Goal: Transaction & Acquisition: Purchase product/service

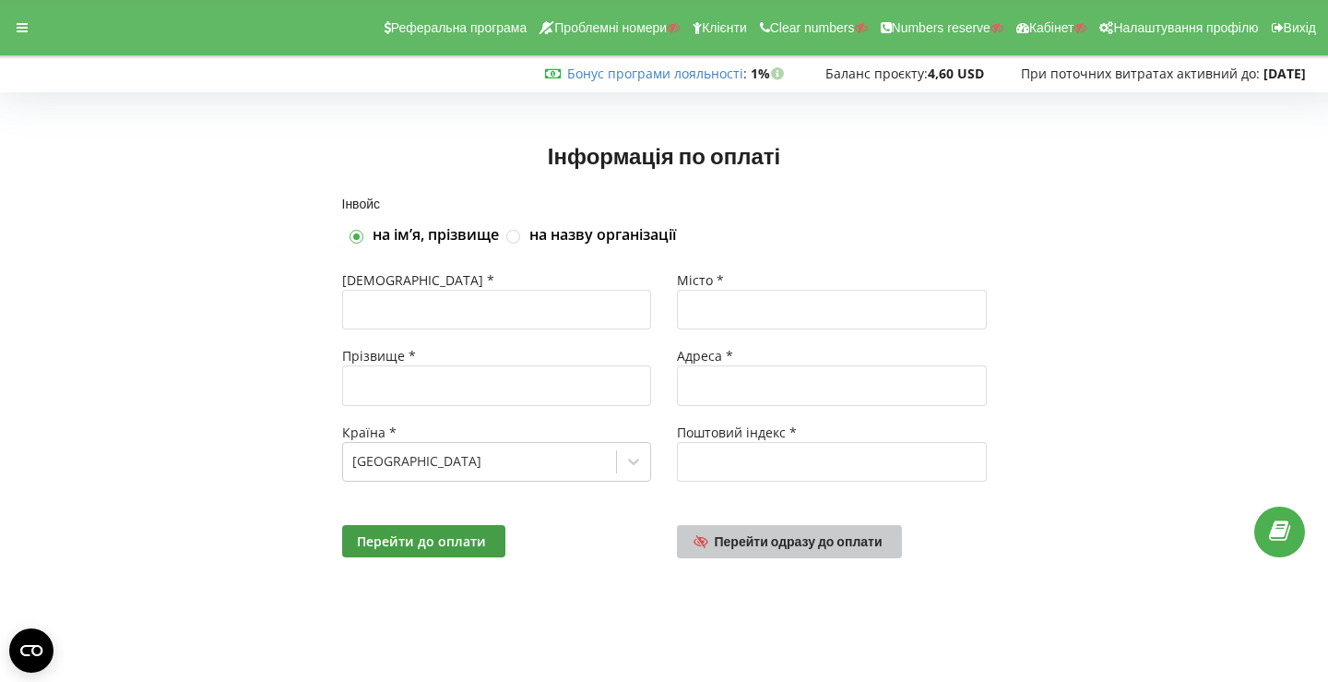
click at [830, 536] on span "Перейти одразу до оплати" at bounding box center [799, 541] width 168 height 16
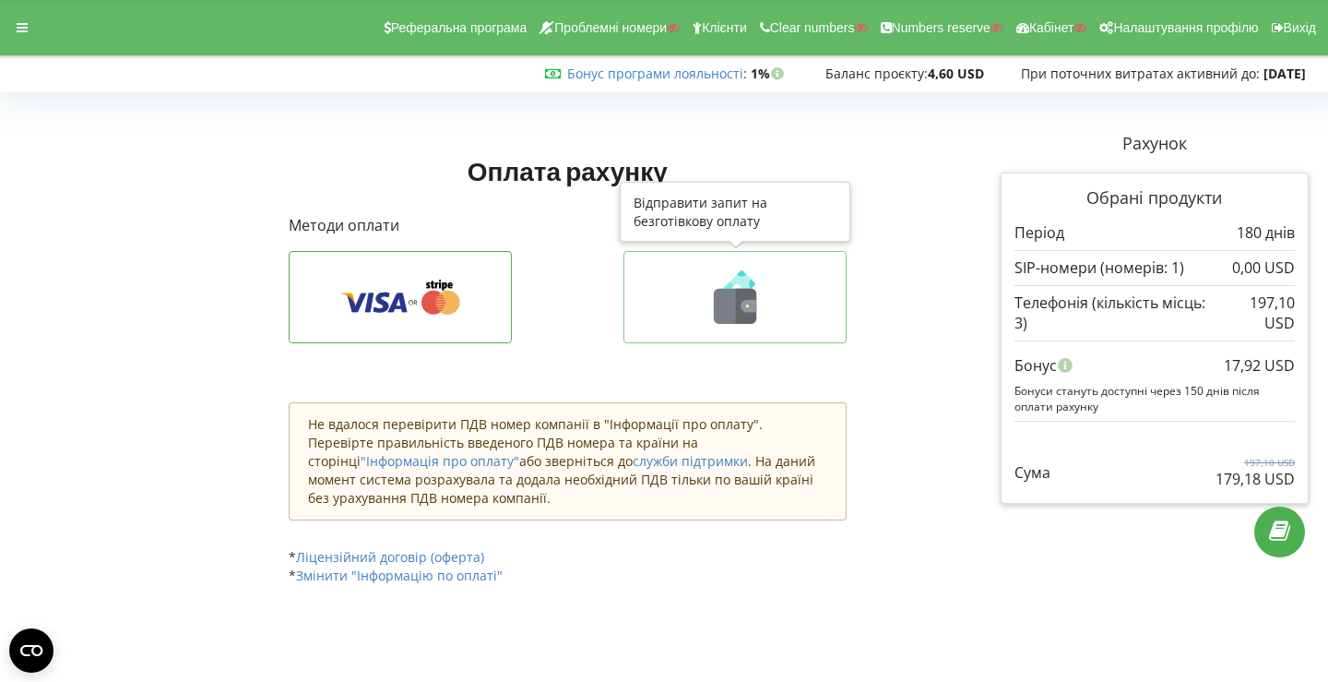
click at [669, 334] on button at bounding box center [735, 297] width 223 height 92
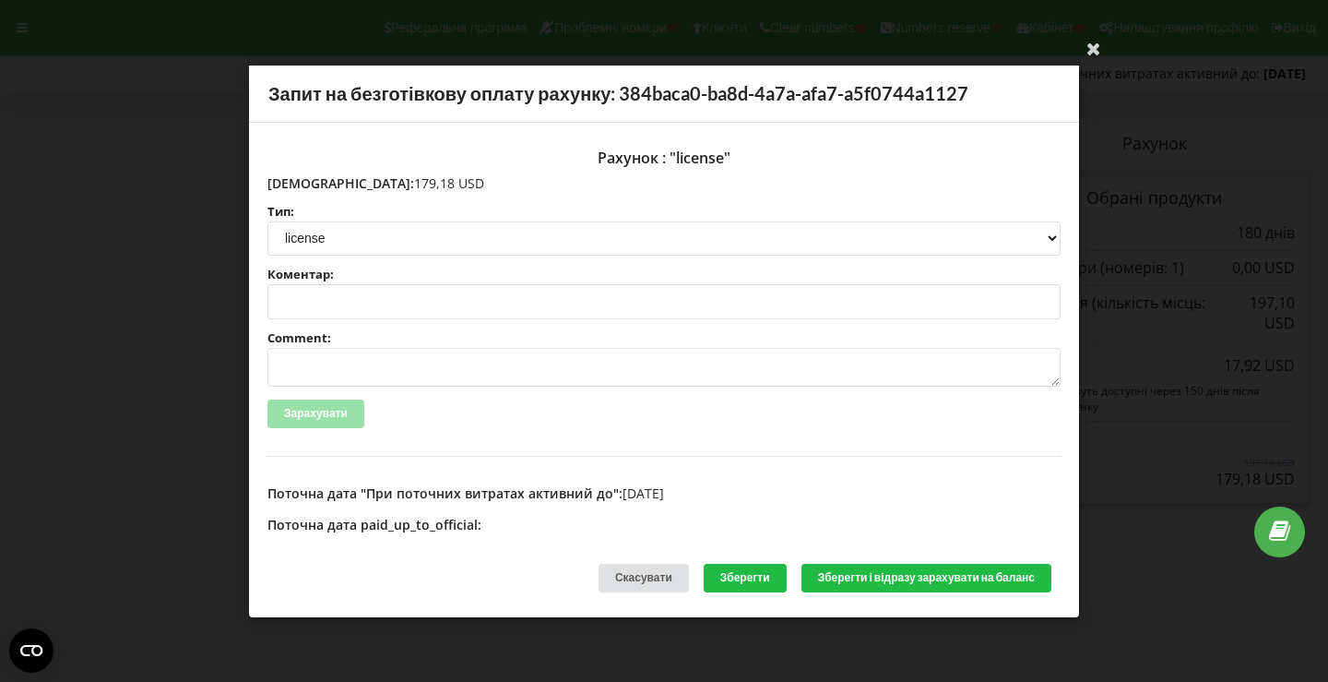
drag, startPoint x: 306, startPoint y: 179, endPoint x: 382, endPoint y: 184, distance: 75.8
click at [382, 184] on p "Сума: 179,18 USD" at bounding box center [664, 182] width 793 height 18
copy p "179,18 USD"
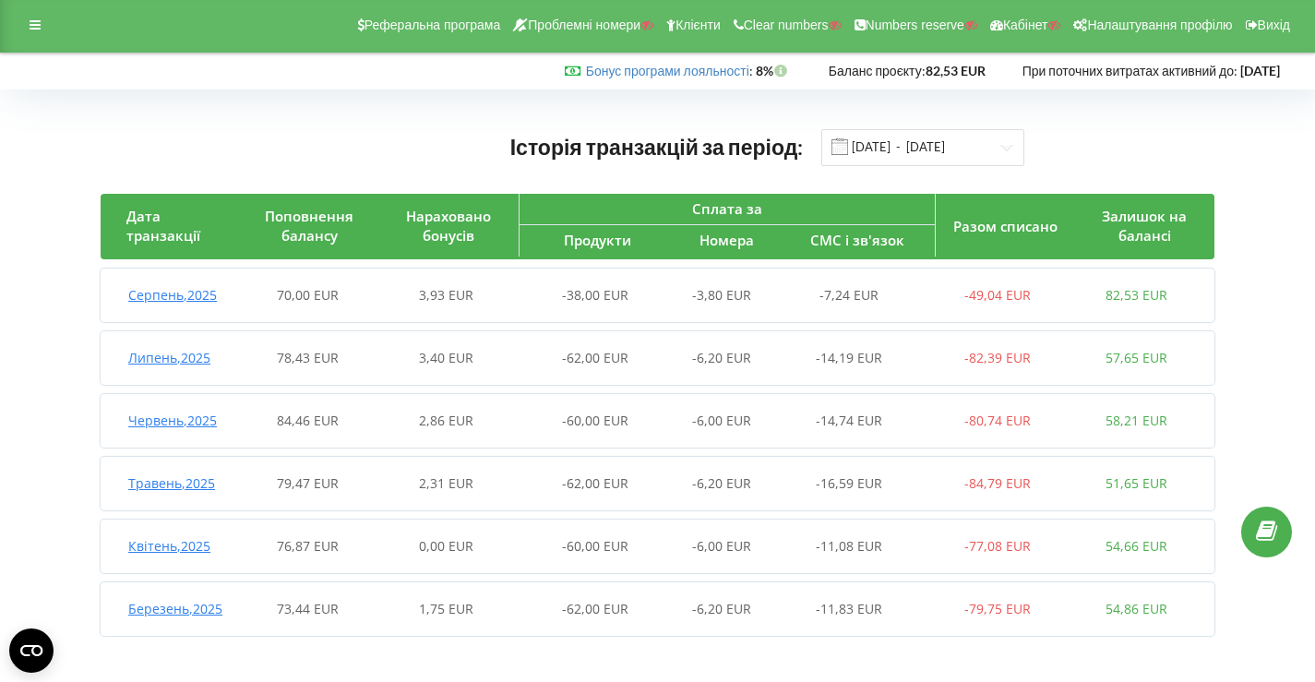
scroll to position [5, 0]
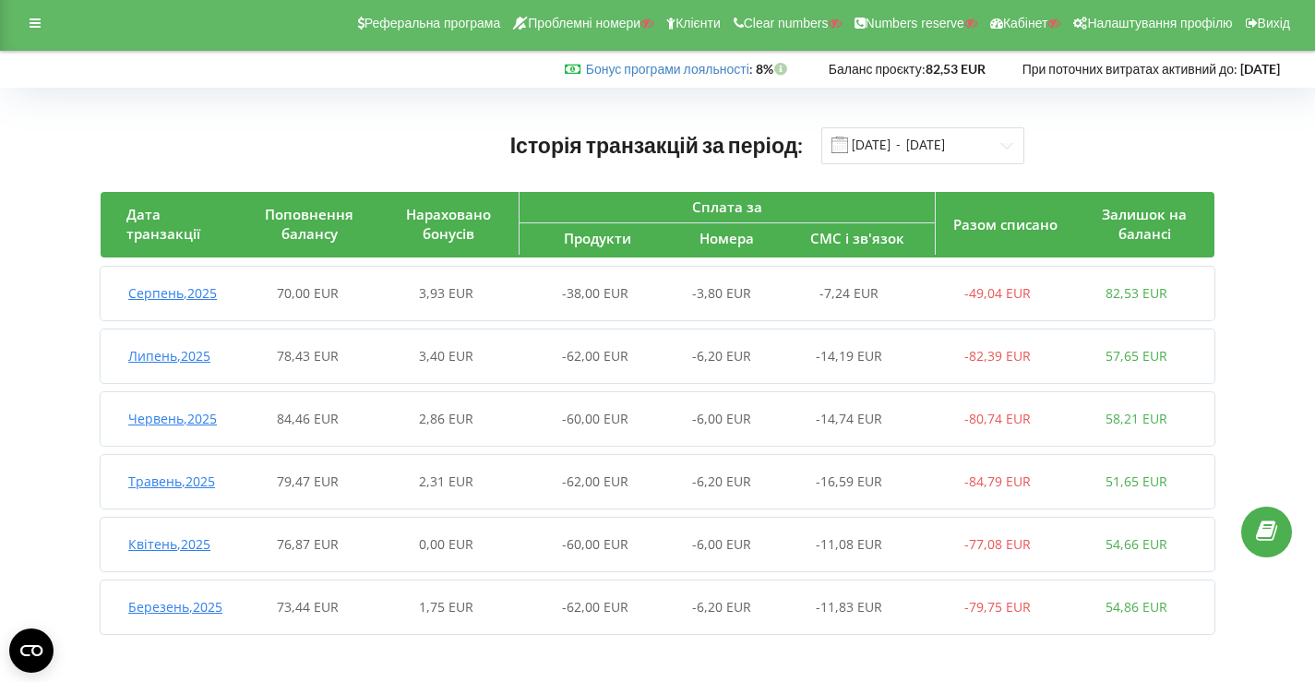
click at [395, 607] on div "1,75 EUR" at bounding box center [445, 607] width 138 height 18
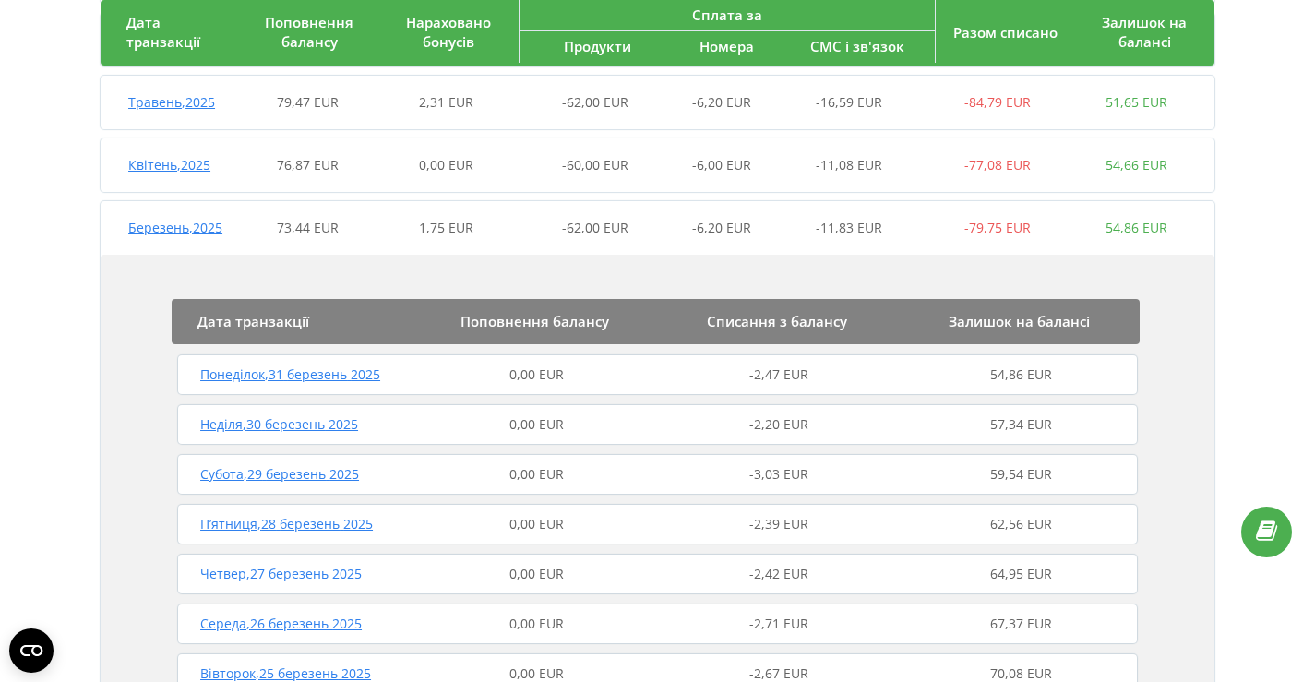
scroll to position [363, 0]
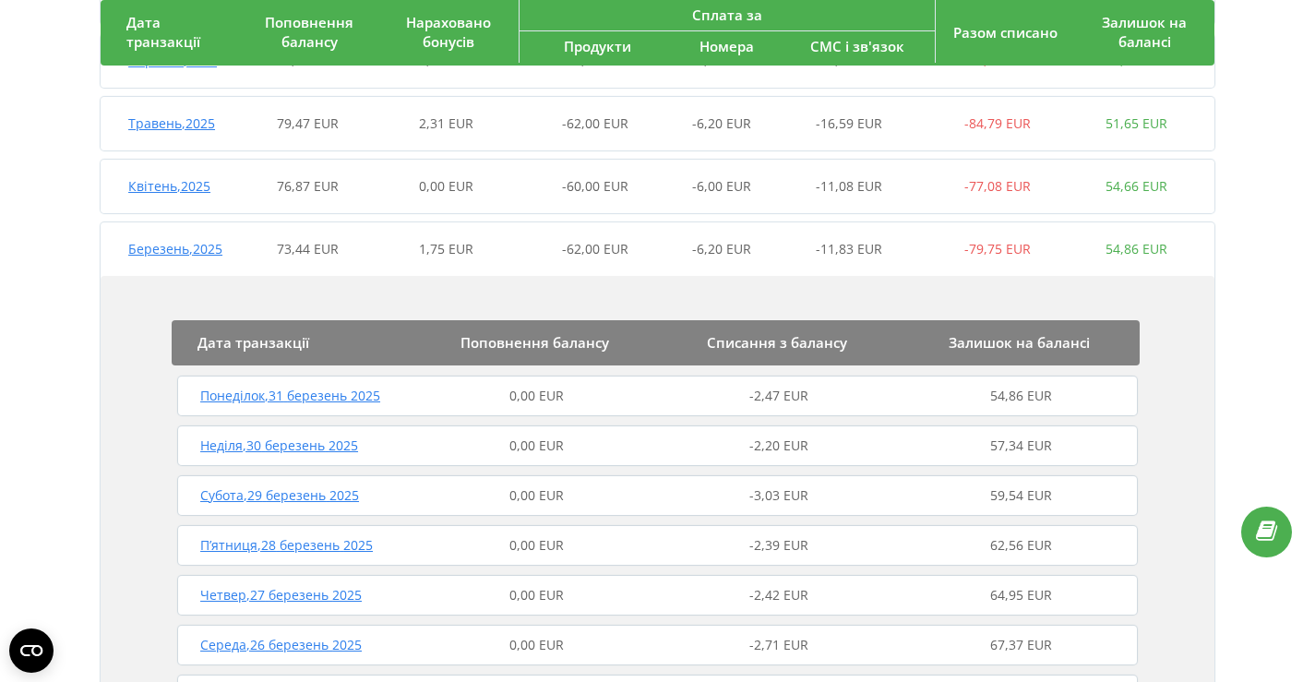
click at [318, 240] on span "73,44 EUR" at bounding box center [308, 249] width 62 height 18
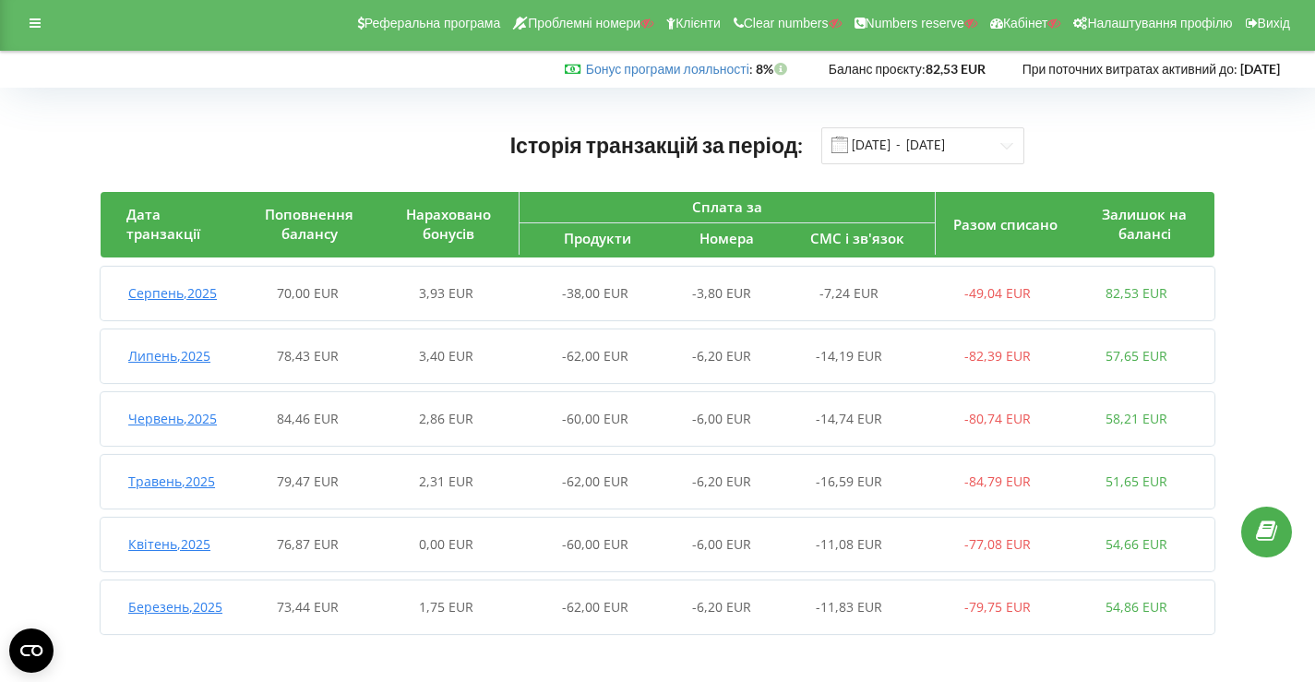
click at [377, 543] on div "0,00 EUR" at bounding box center [445, 544] width 138 height 18
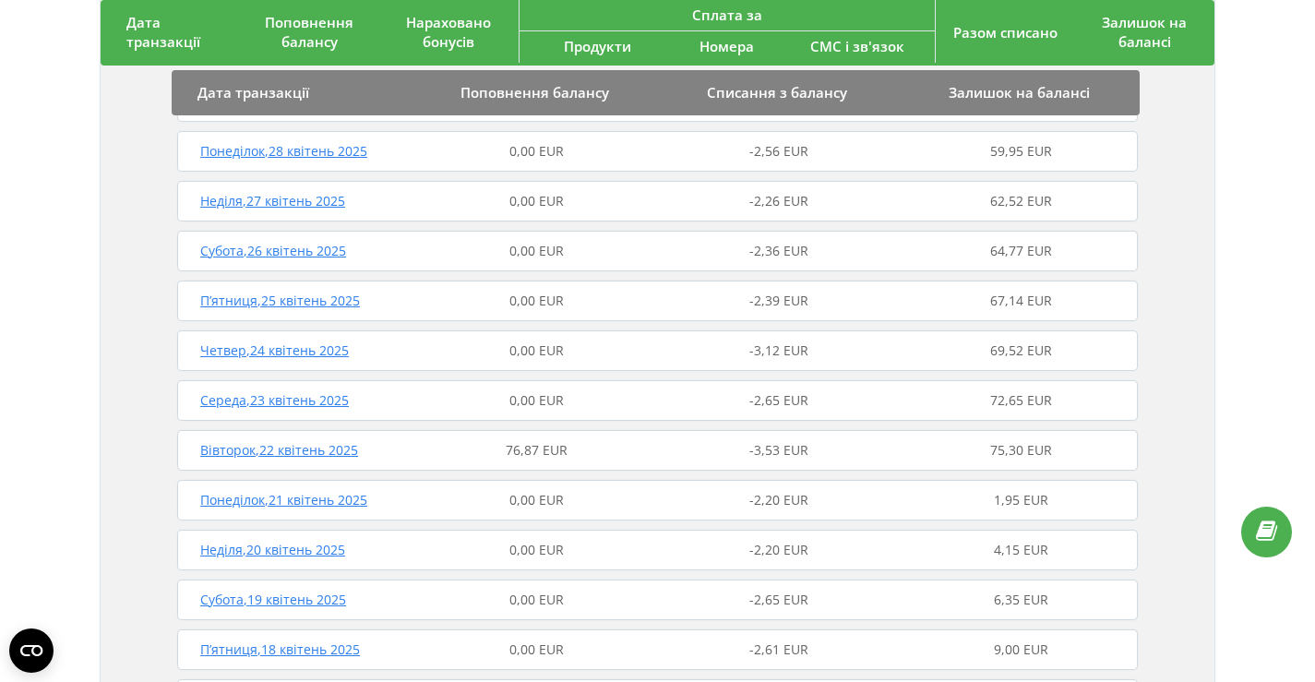
scroll to position [362, 0]
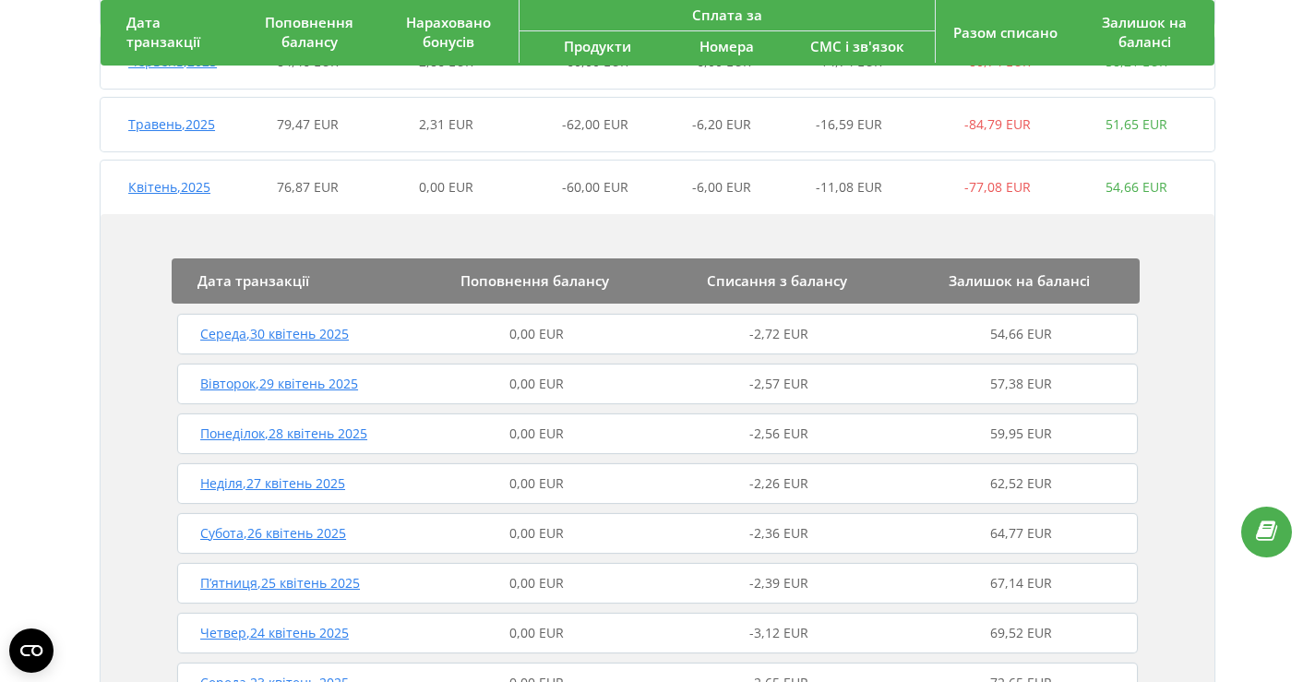
click at [284, 193] on span "76,87 EUR" at bounding box center [308, 187] width 62 height 18
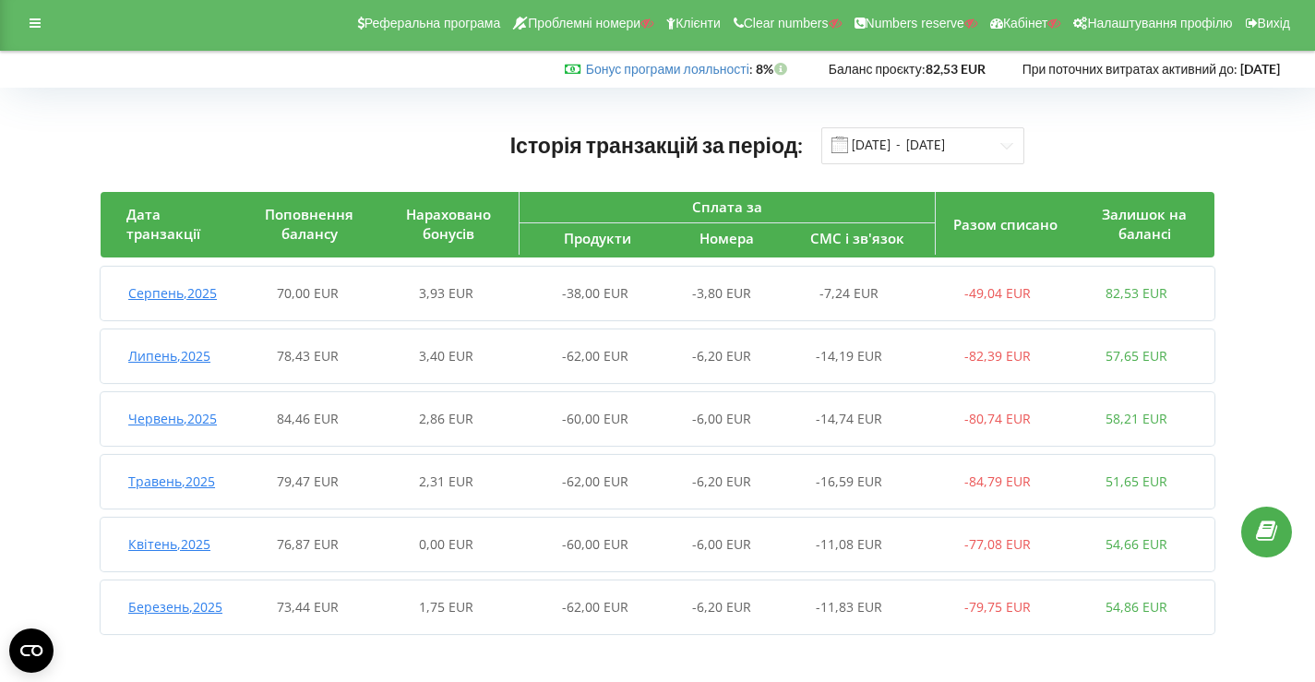
scroll to position [0, 0]
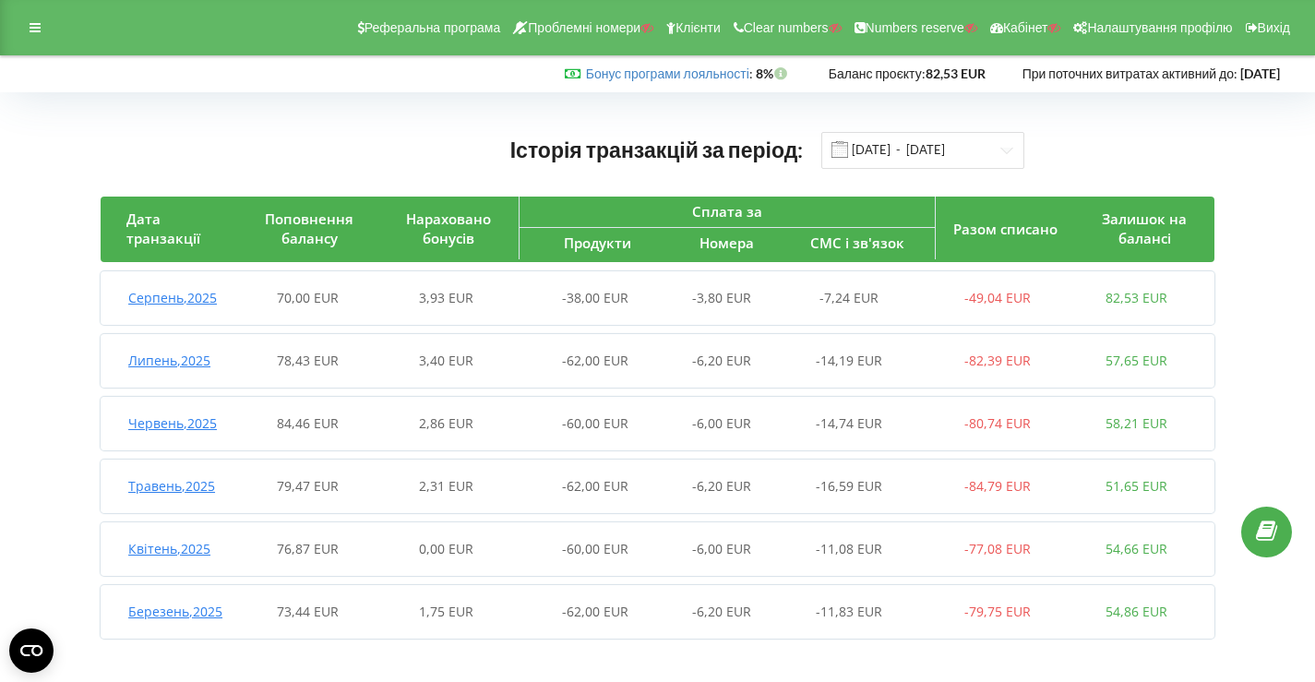
click at [310, 298] on span "70,00 EUR" at bounding box center [308, 298] width 62 height 18
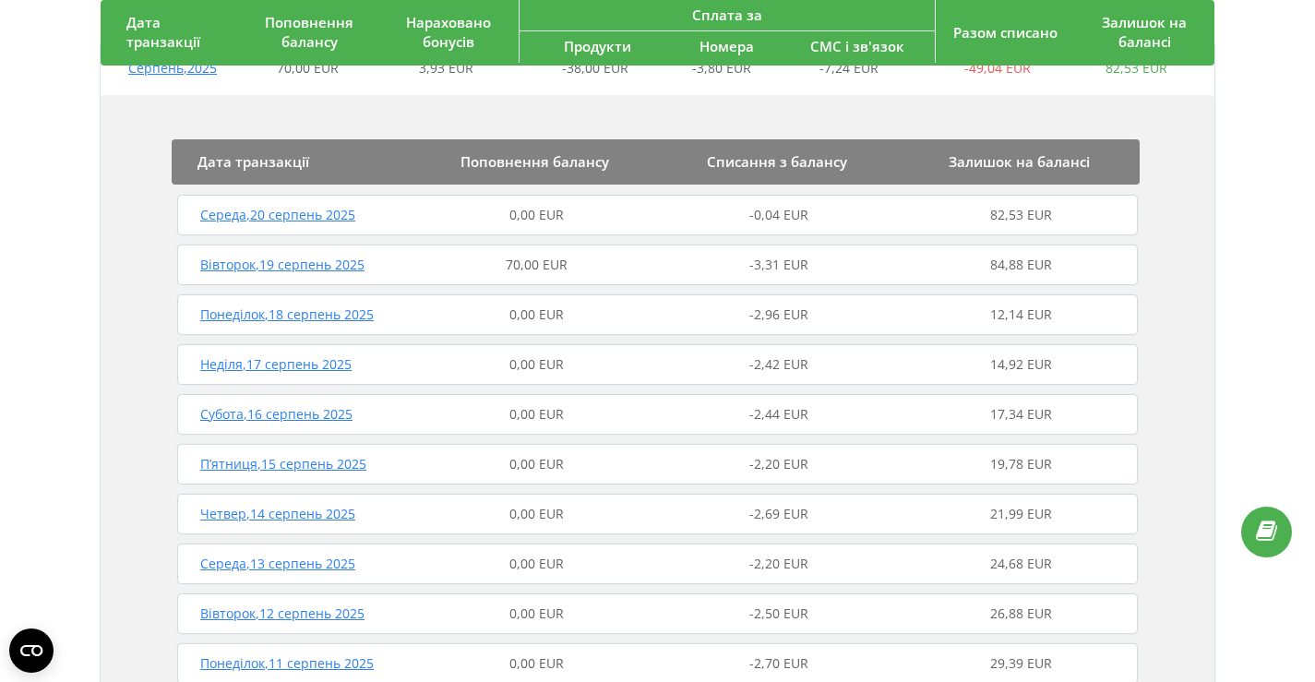
scroll to position [61, 0]
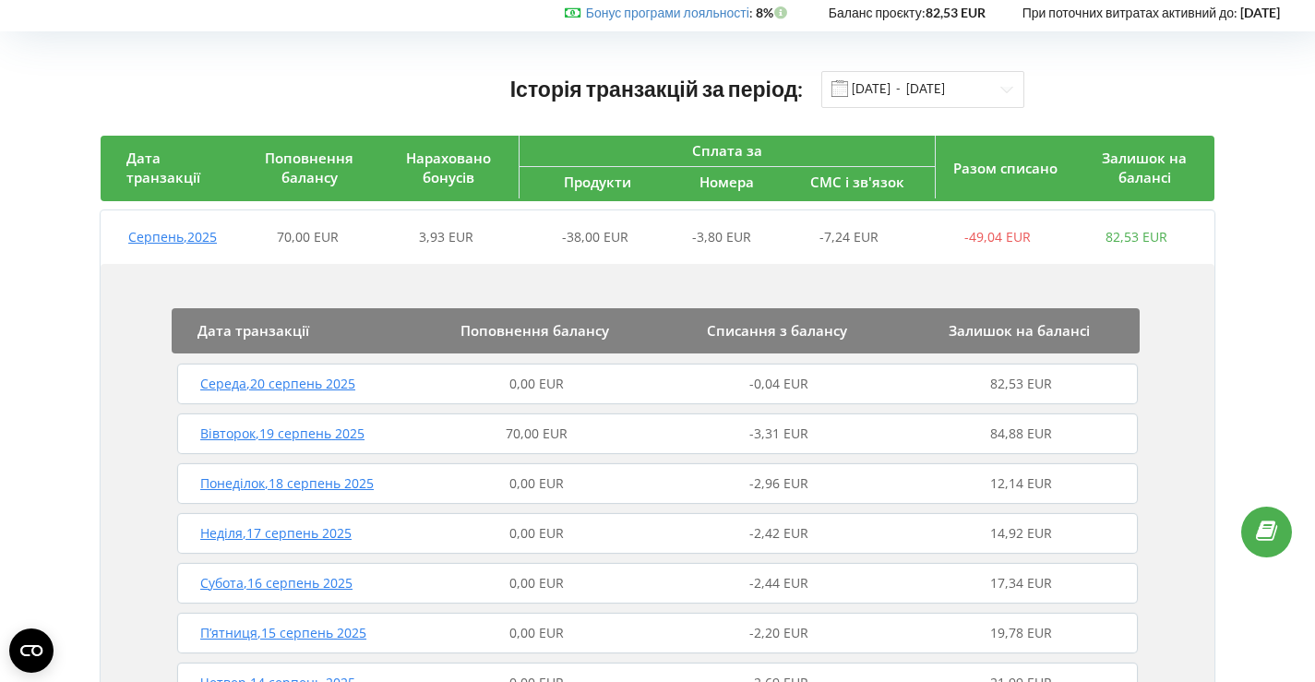
click at [489, 386] on div "0,00 EUR" at bounding box center [536, 384] width 243 height 18
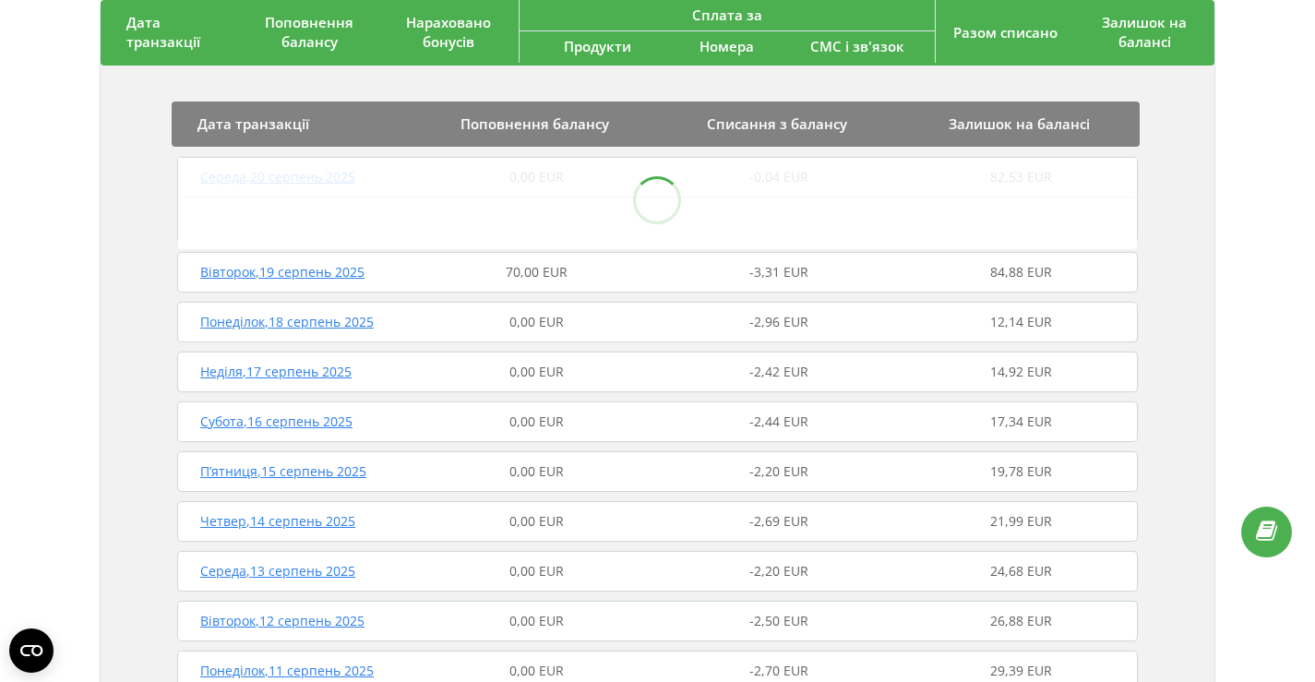
scroll to position [312, 0]
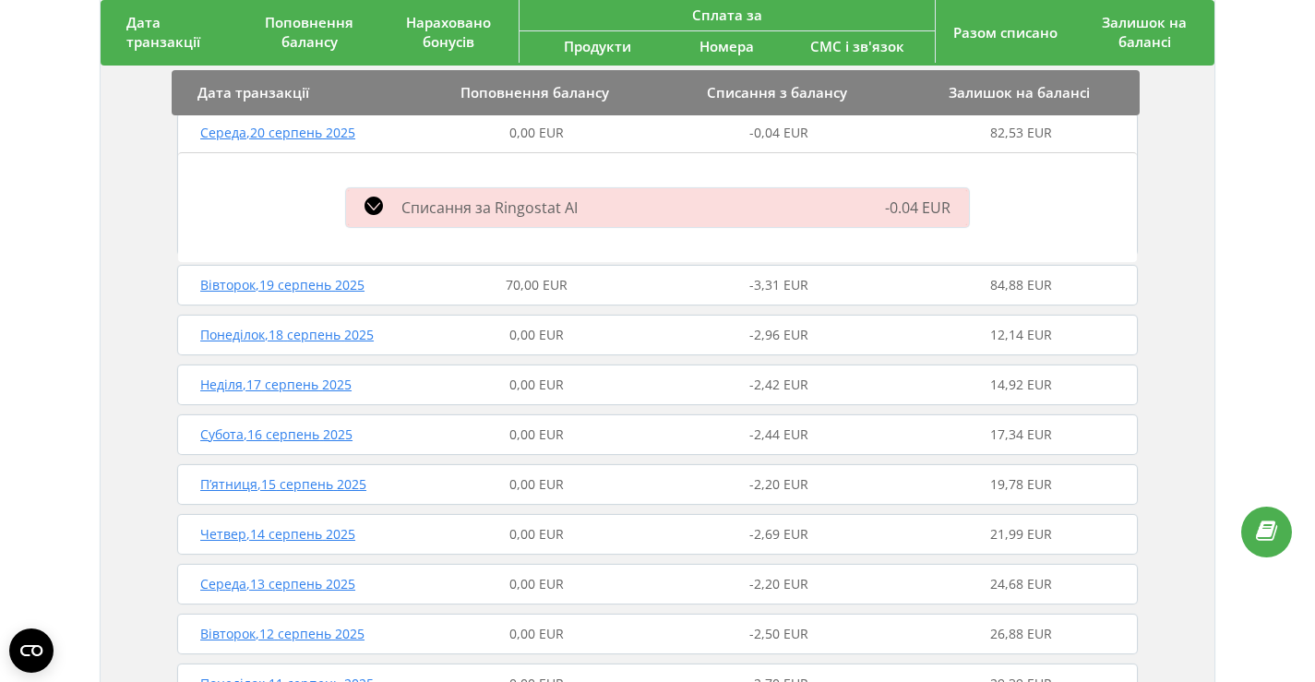
click at [537, 140] on span "0,00 EUR" at bounding box center [536, 133] width 54 height 18
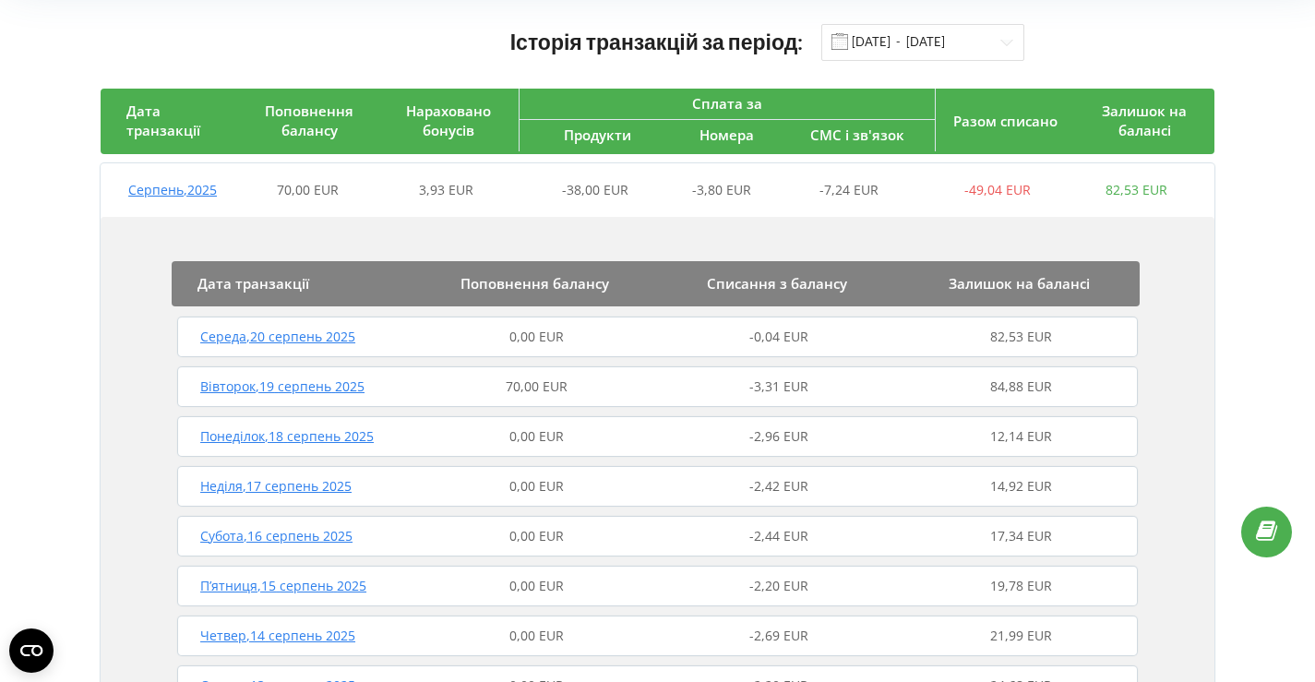
scroll to position [16, 0]
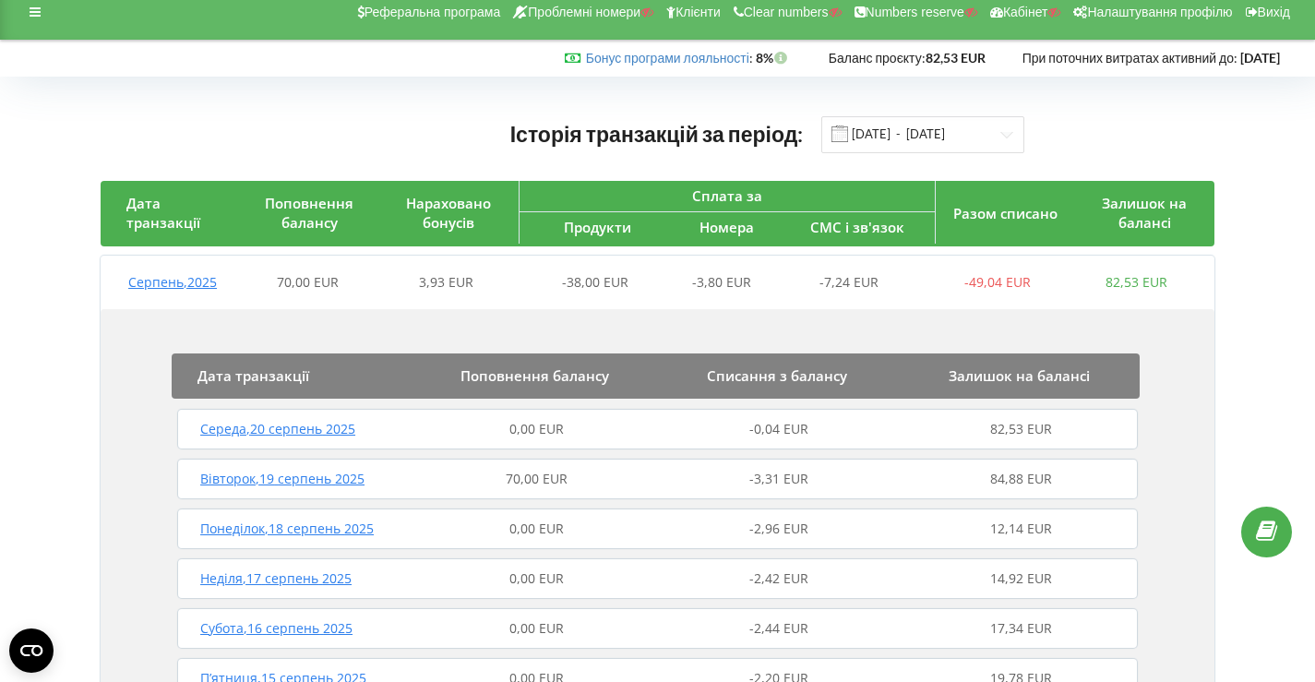
click at [502, 287] on div "3,93 EUR" at bounding box center [445, 282] width 138 height 18
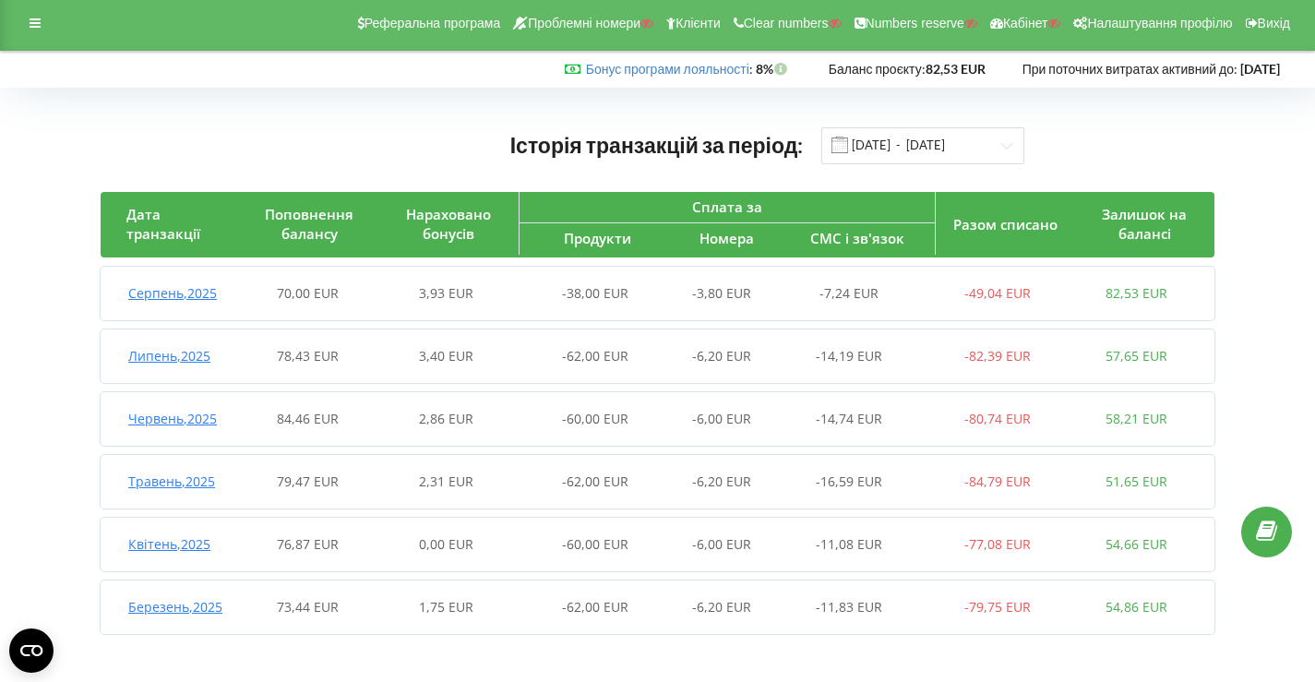
click at [482, 366] on div "Липень , 2025 78,43 EUR 3,40 EUR -62,00 EUR -6,20 EUR -14,19 EUR -82,39 EUR 57,…" at bounding box center [653, 356] width 1104 height 44
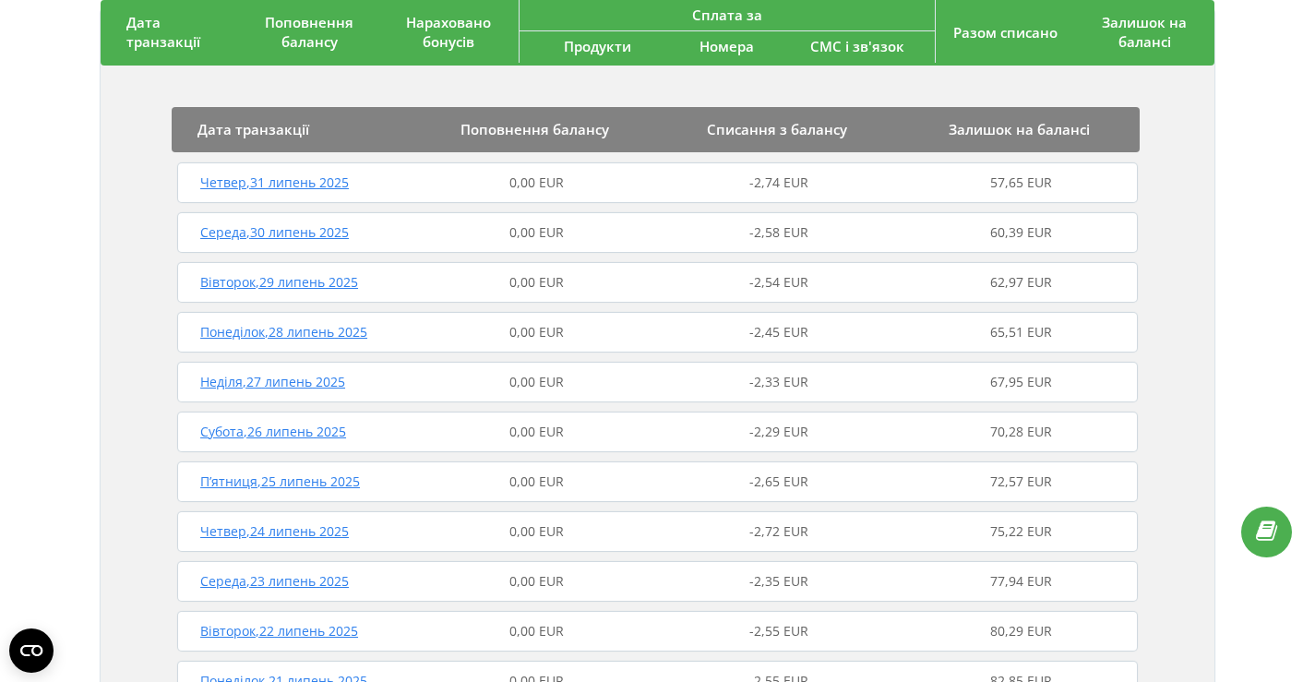
scroll to position [0, 0]
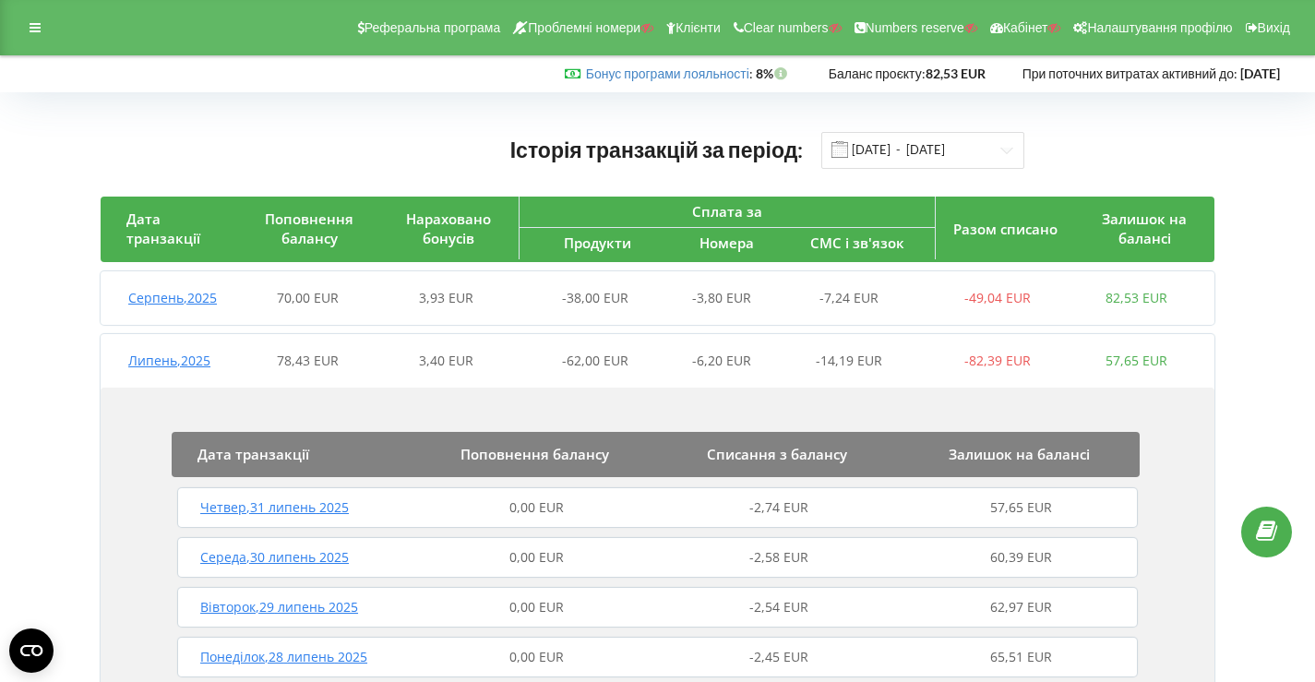
click at [414, 366] on div "3,40 EUR" at bounding box center [445, 360] width 138 height 18
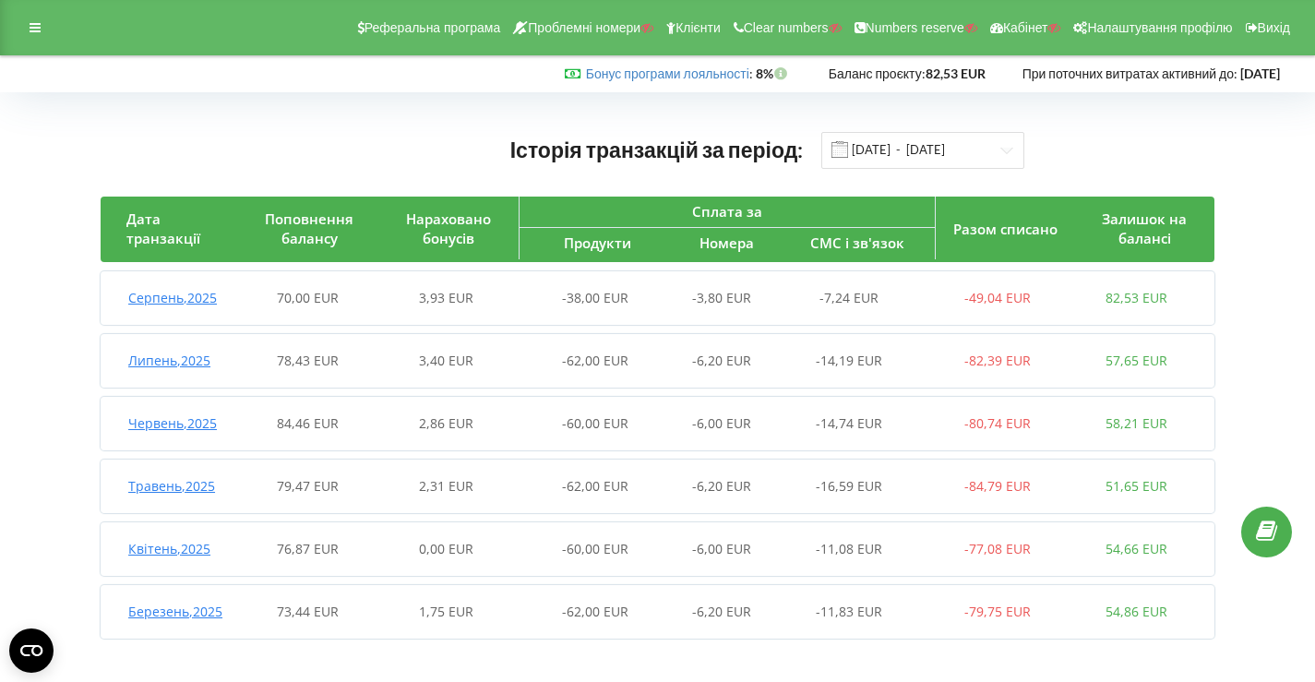
click at [425, 434] on div "Червень , 2025 84,46 EUR 2,86 EUR -60,00 EUR -6,00 EUR -14,74 EUR -80,74 EUR 58…" at bounding box center [653, 423] width 1104 height 44
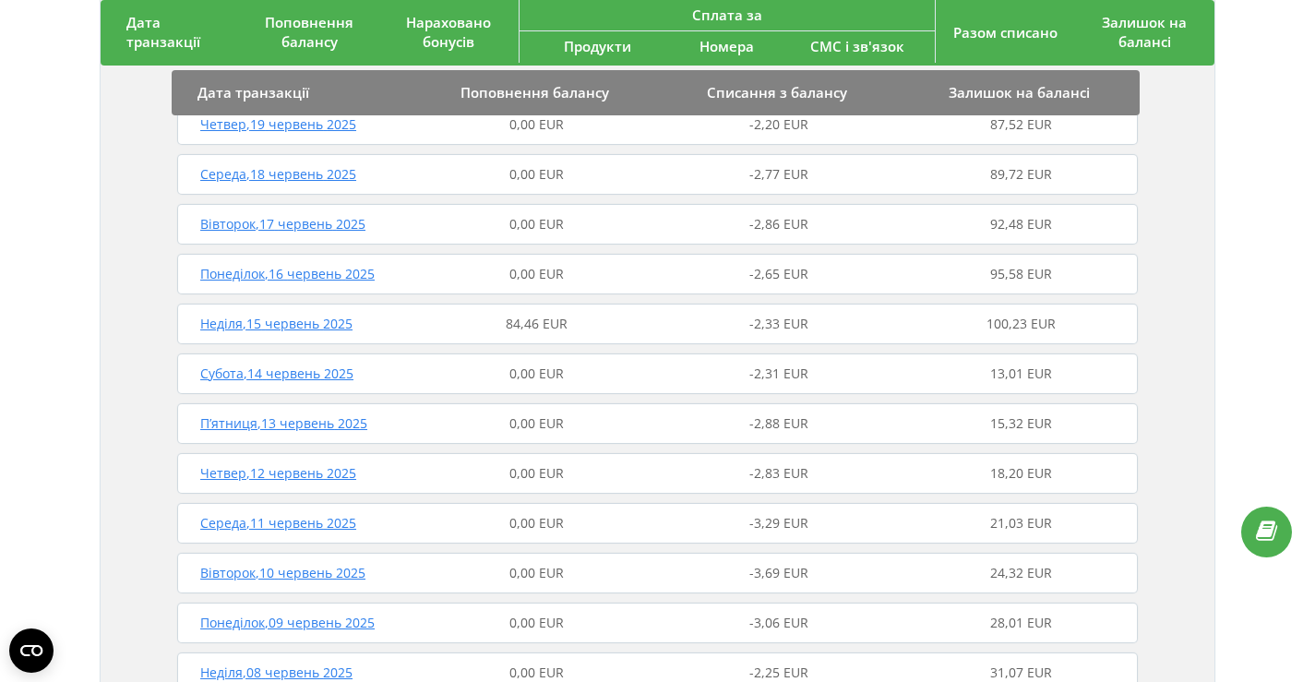
scroll to position [994, 0]
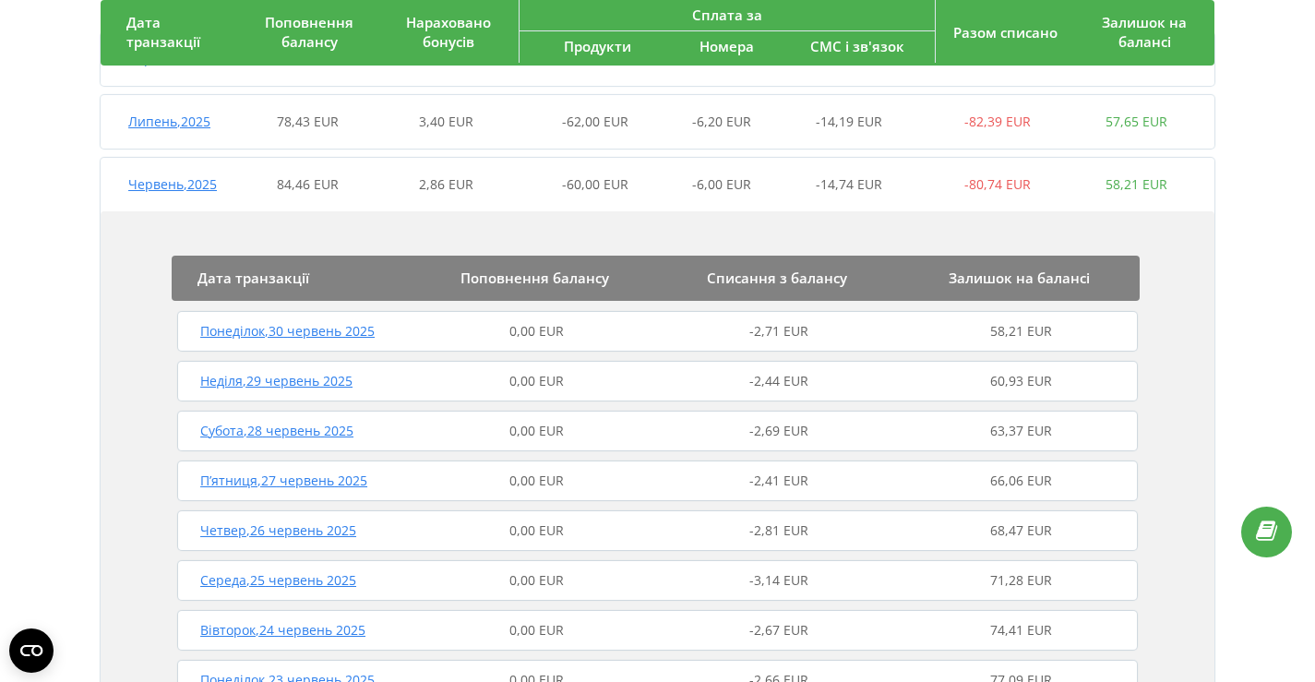
click at [364, 188] on div "84,46 EUR" at bounding box center [308, 184] width 138 height 18
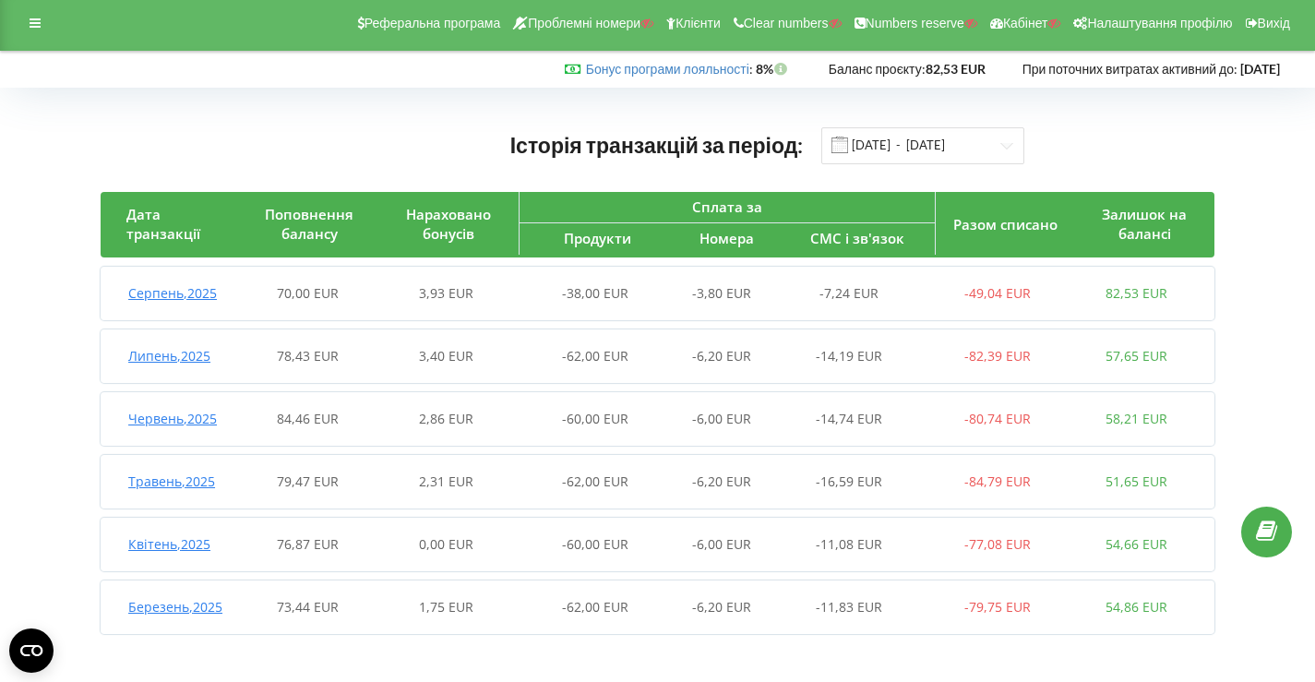
click at [363, 476] on div "79,47 EUR" at bounding box center [308, 481] width 138 height 18
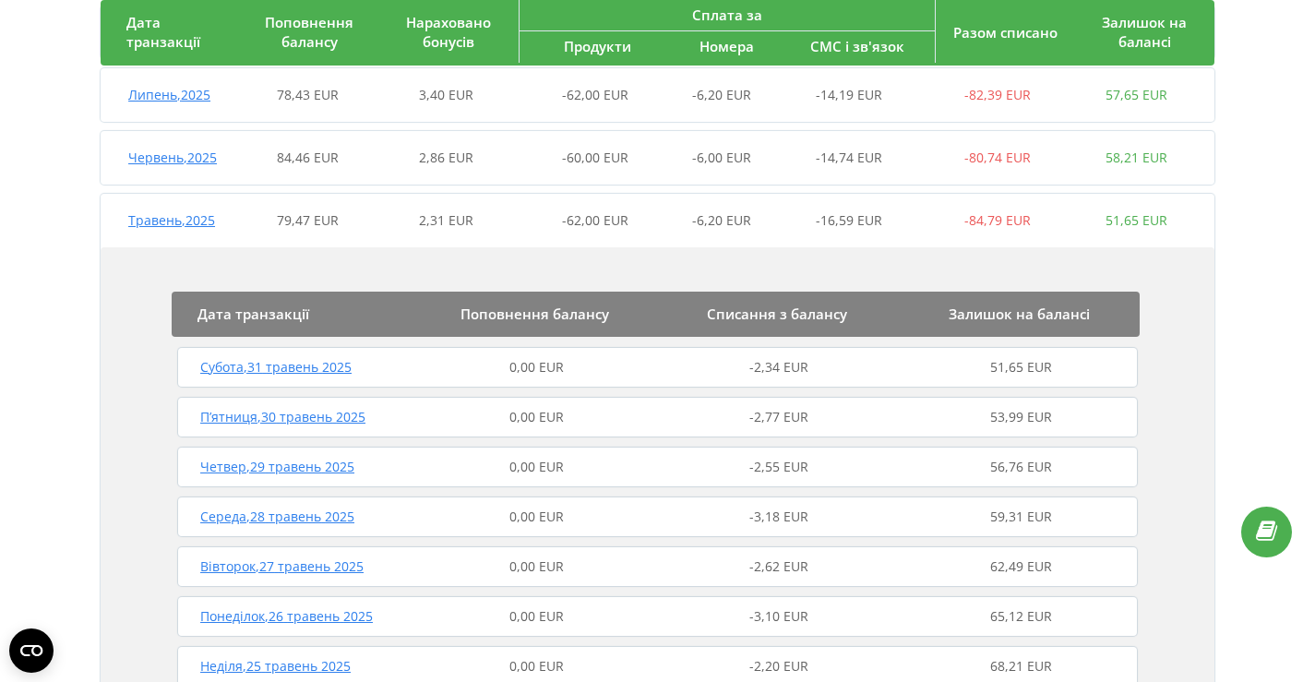
scroll to position [251, 0]
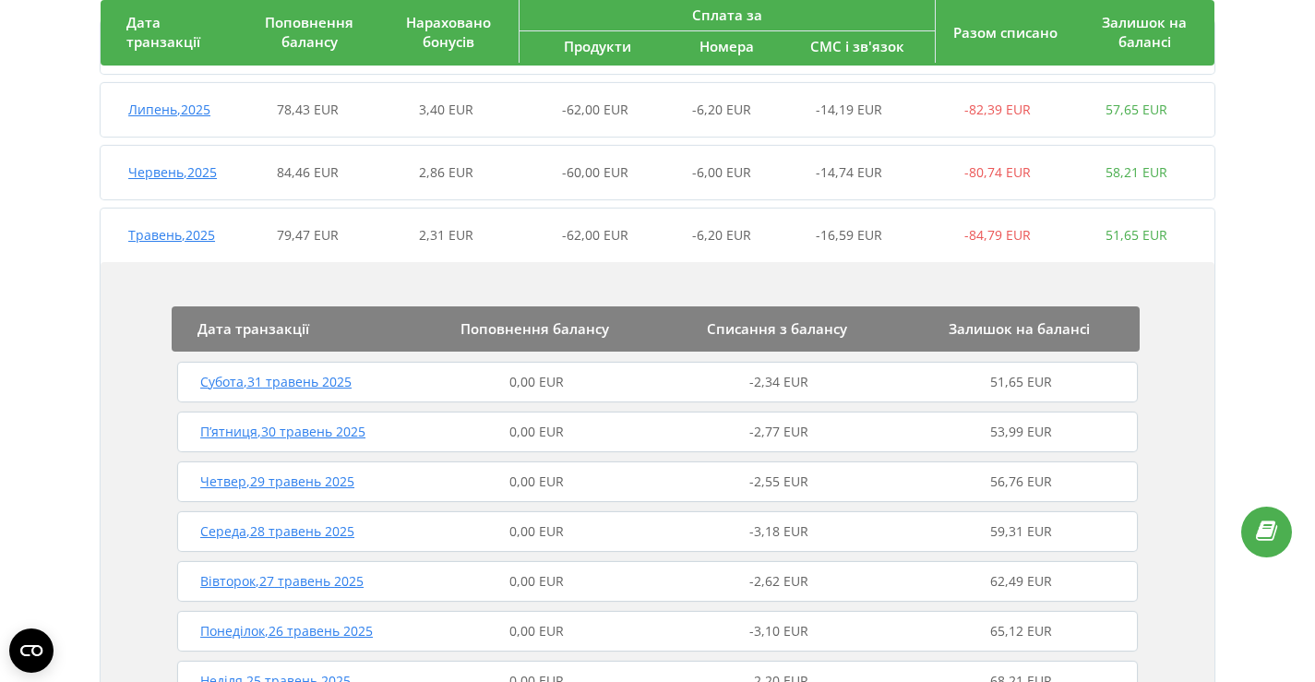
click at [465, 236] on span "2,31 EUR" at bounding box center [446, 235] width 54 height 18
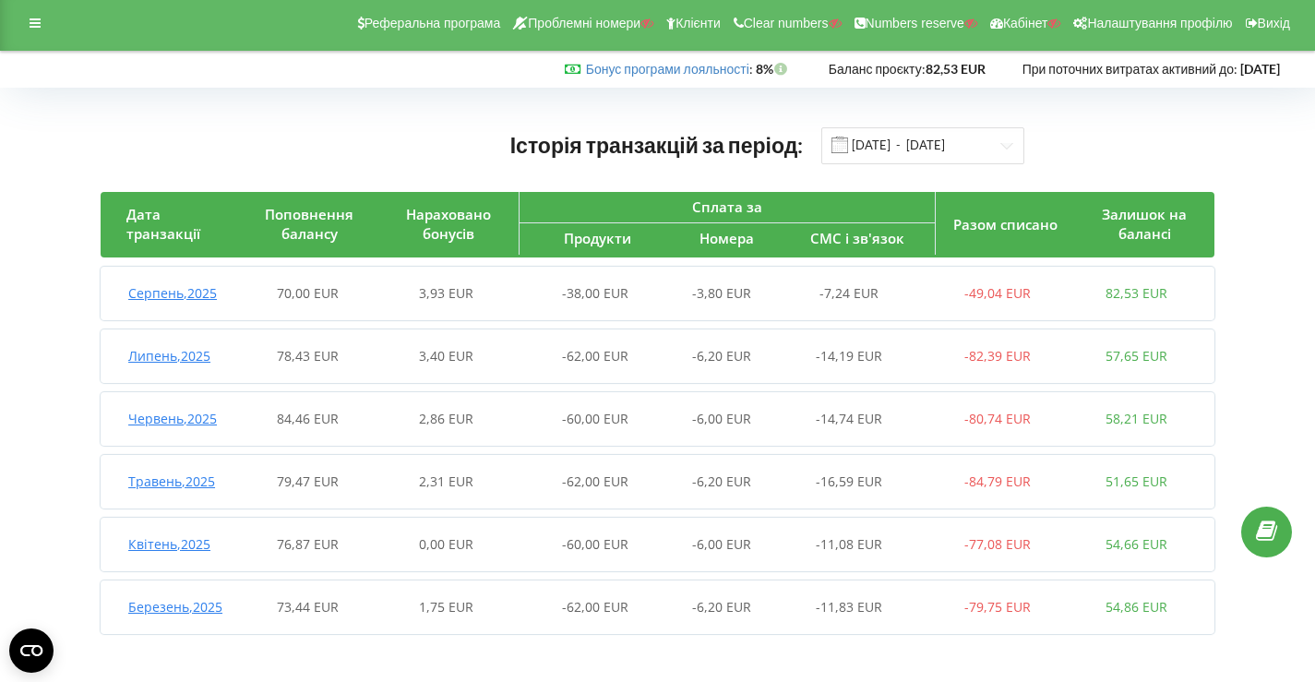
scroll to position [5, 0]
click at [432, 553] on div "0,00 EUR" at bounding box center [445, 544] width 138 height 18
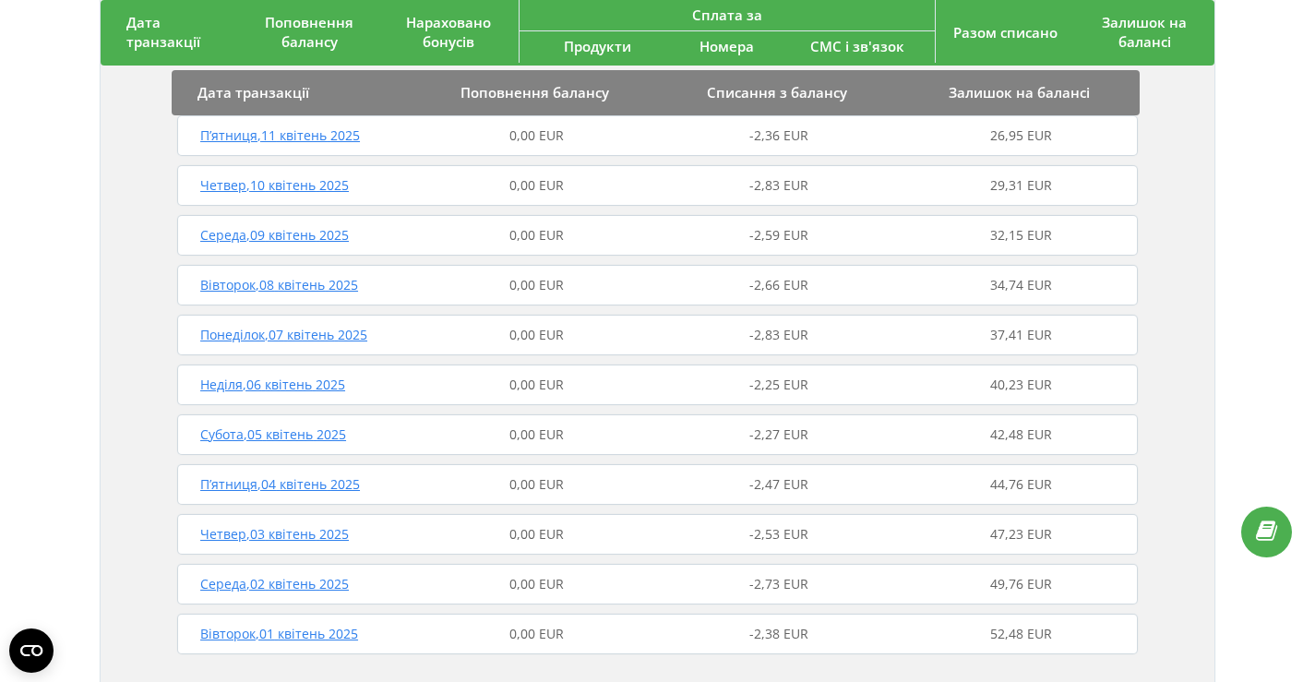
scroll to position [0, 0]
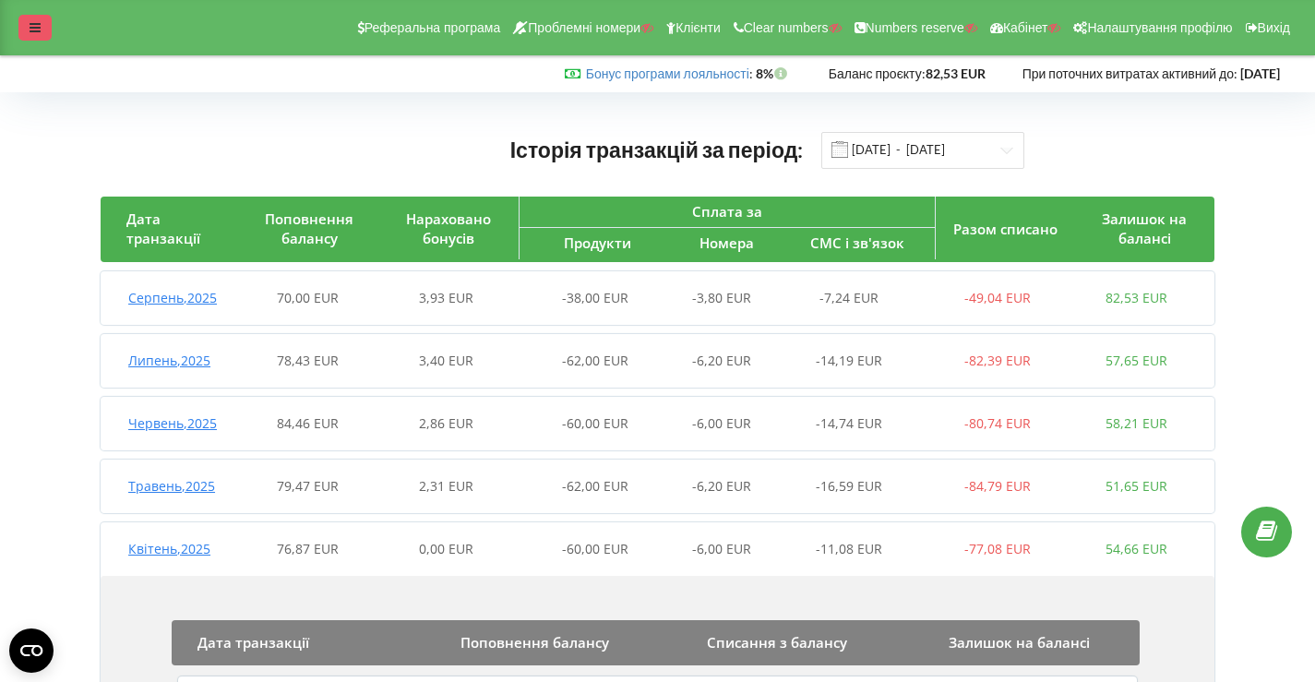
click at [35, 35] on div at bounding box center [34, 28] width 33 height 26
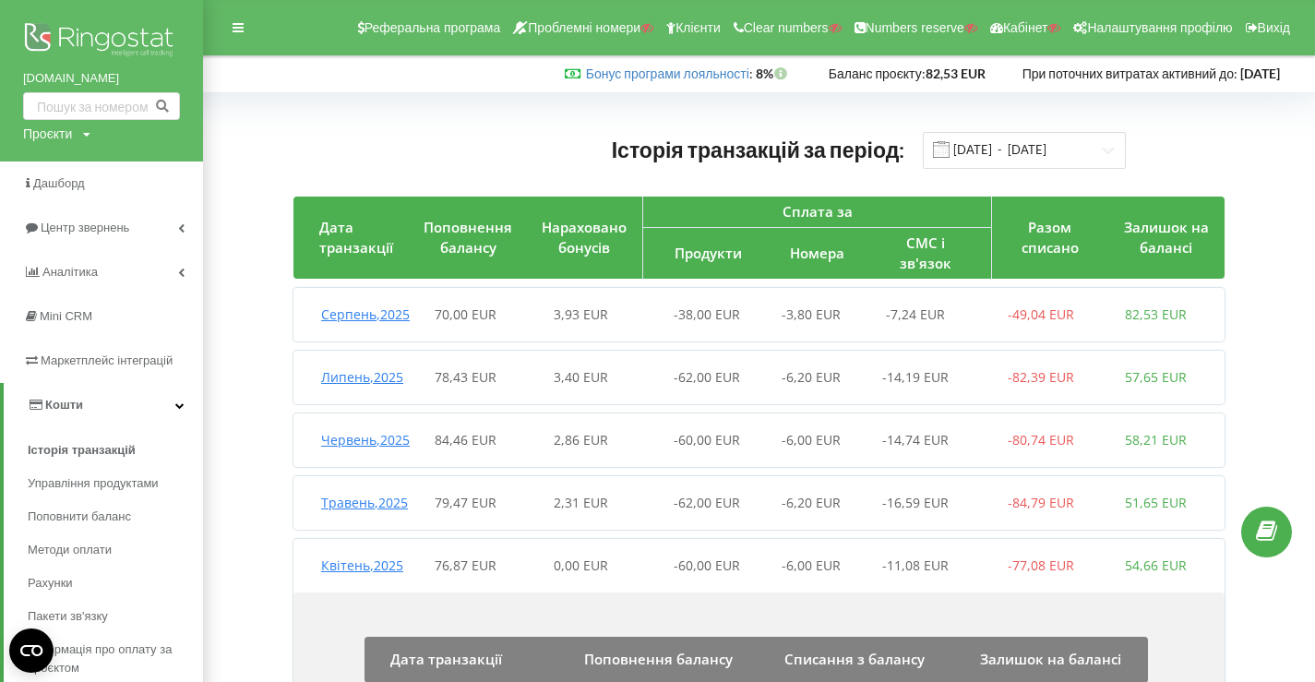
click at [91, 22] on img at bounding box center [101, 41] width 157 height 46
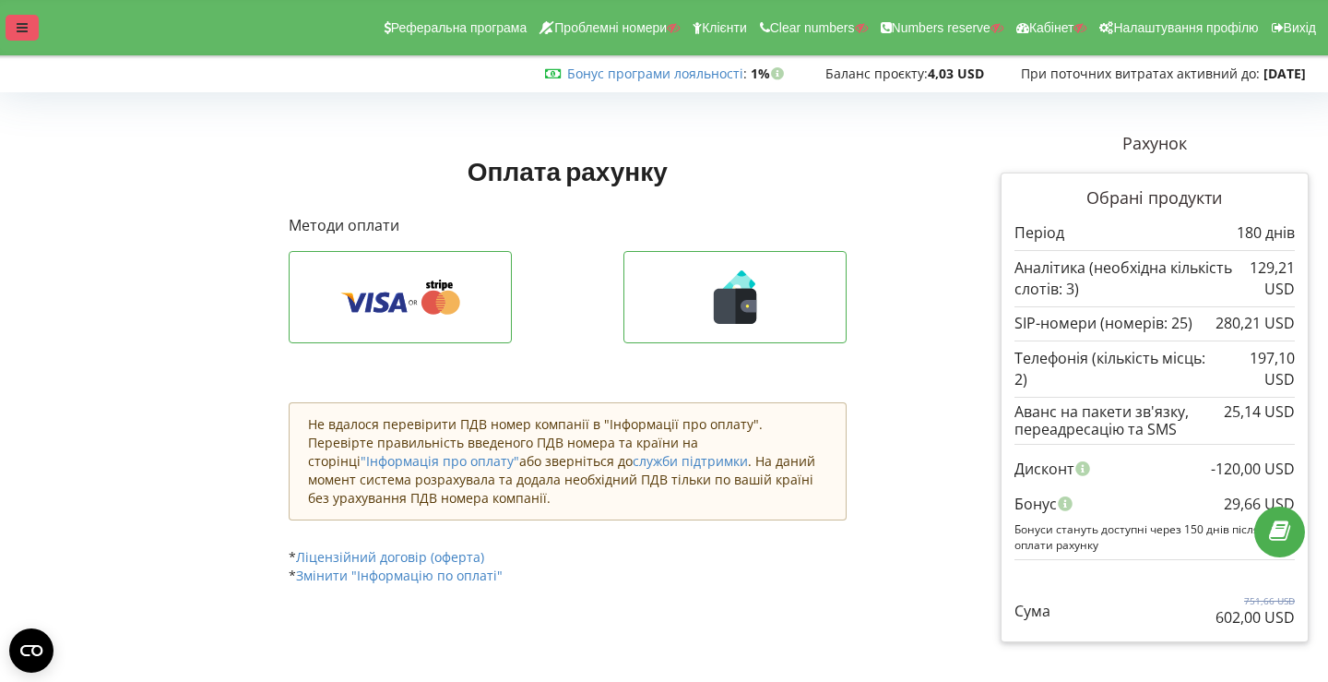
click at [12, 21] on div at bounding box center [22, 28] width 33 height 26
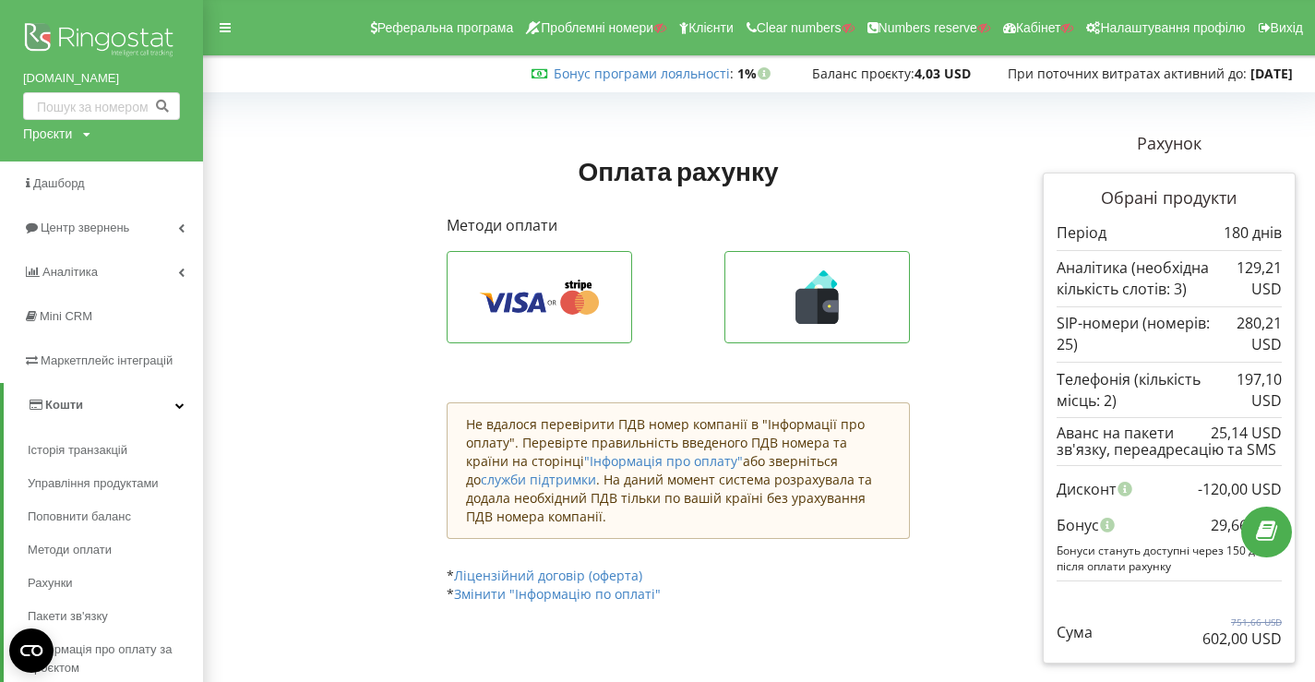
click at [686, 296] on div "Оплатити через Stripe Відправити запит на безготівкову оплату" at bounding box center [677, 320] width 462 height 138
click at [838, 314] on icon at bounding box center [827, 306] width 21 height 35
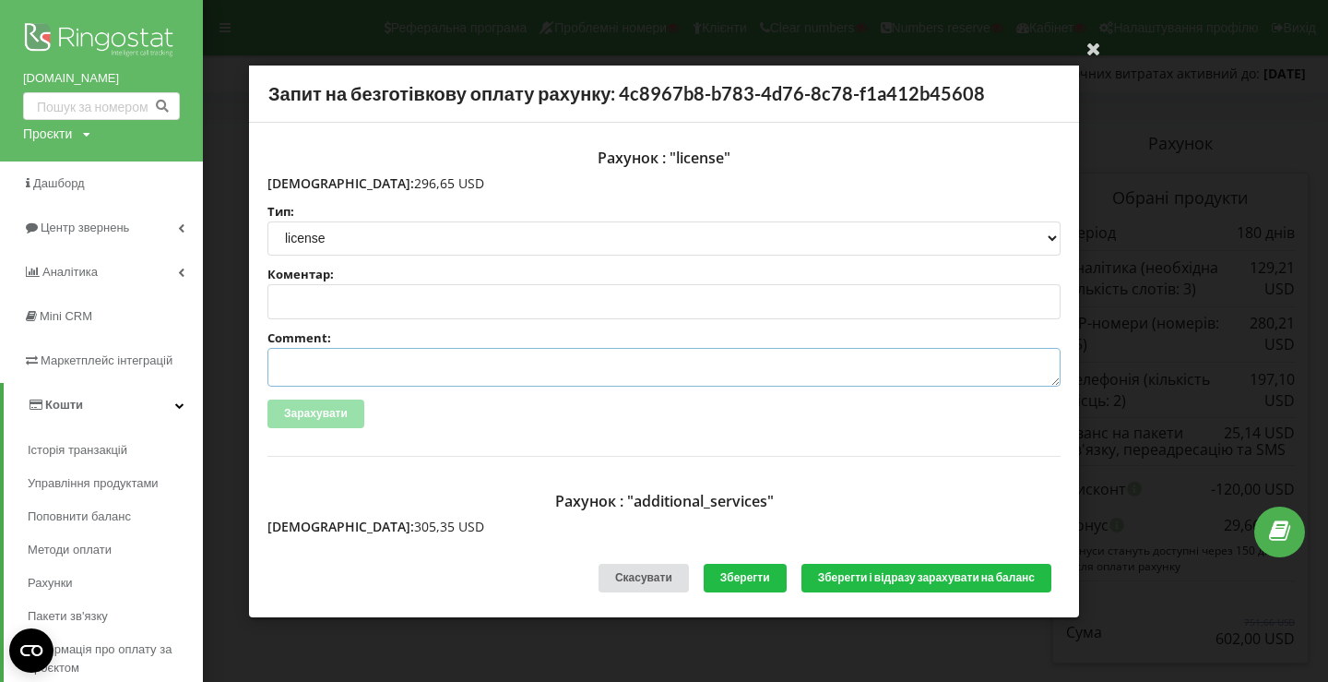
click at [387, 366] on textarea "Comment:" at bounding box center [664, 367] width 793 height 39
paste textarea "№R-05930 від 20.08.2025"
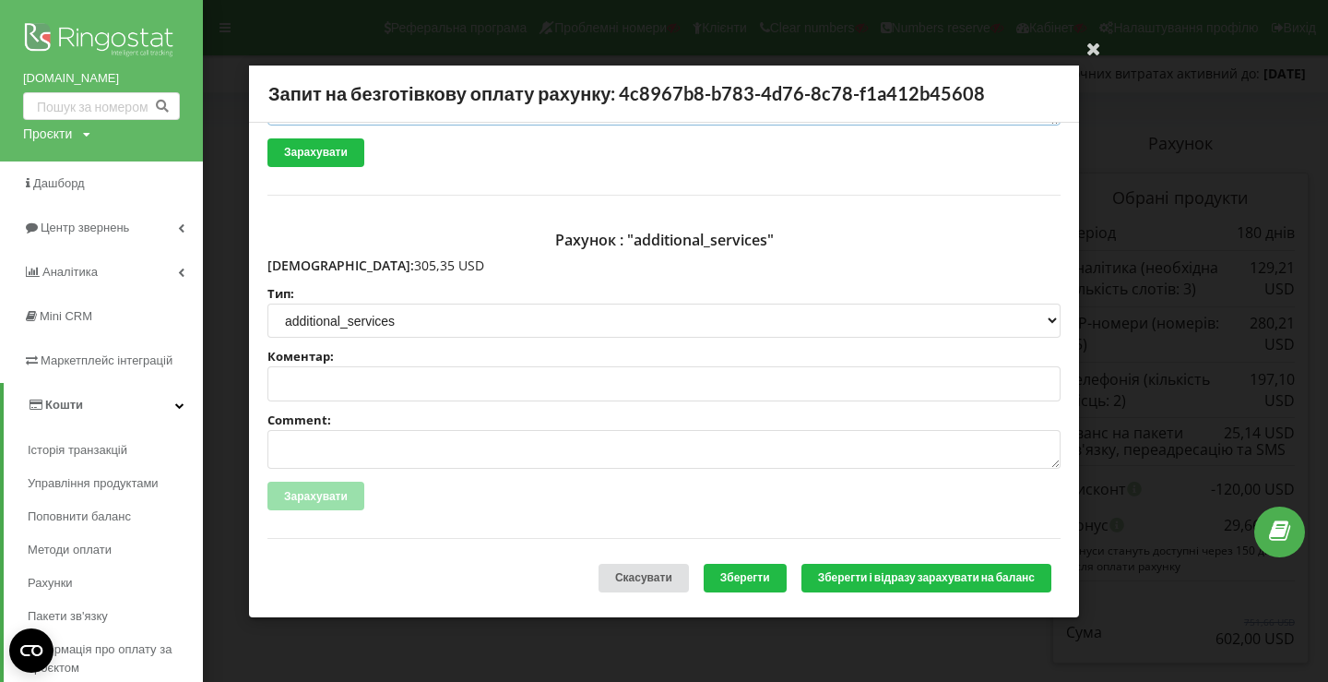
scroll to position [388, 0]
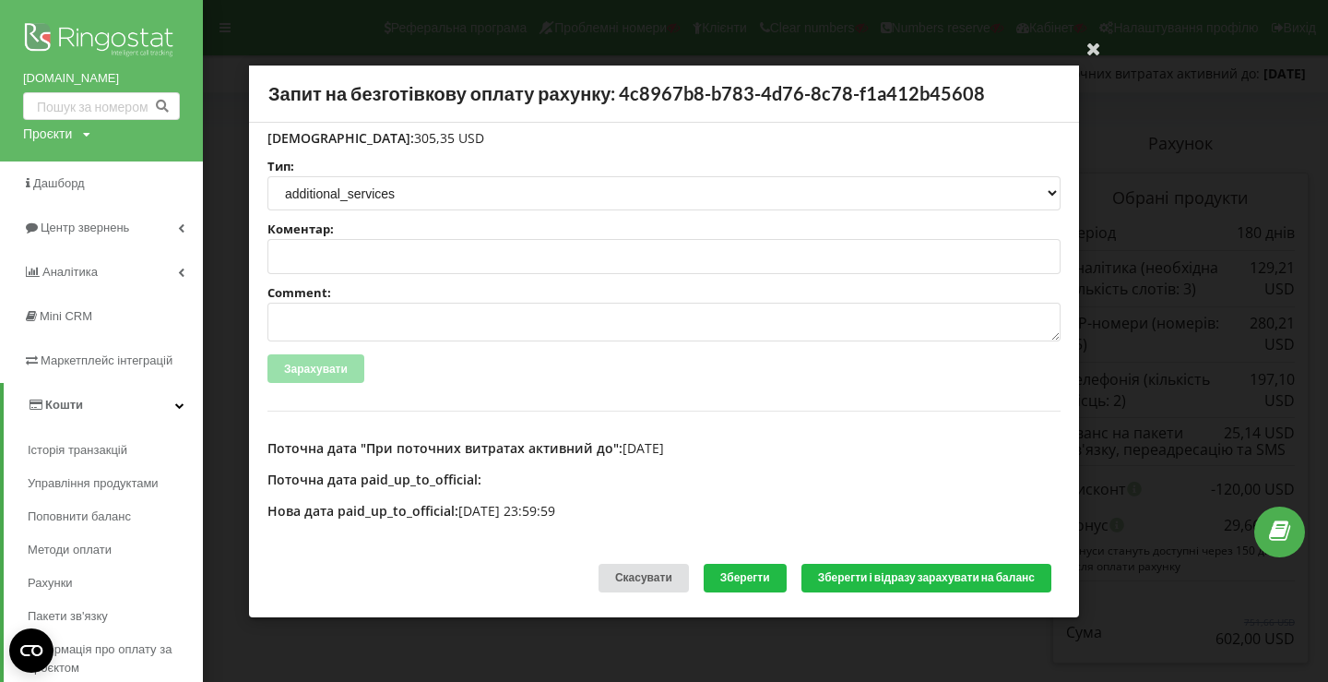
type textarea "Счет №R-05930 від 20.08.2025 на тов асс"
click at [363, 325] on textarea "Comment:" at bounding box center [664, 322] width 793 height 39
paste textarea "№R-05931 від 20.08.2025"
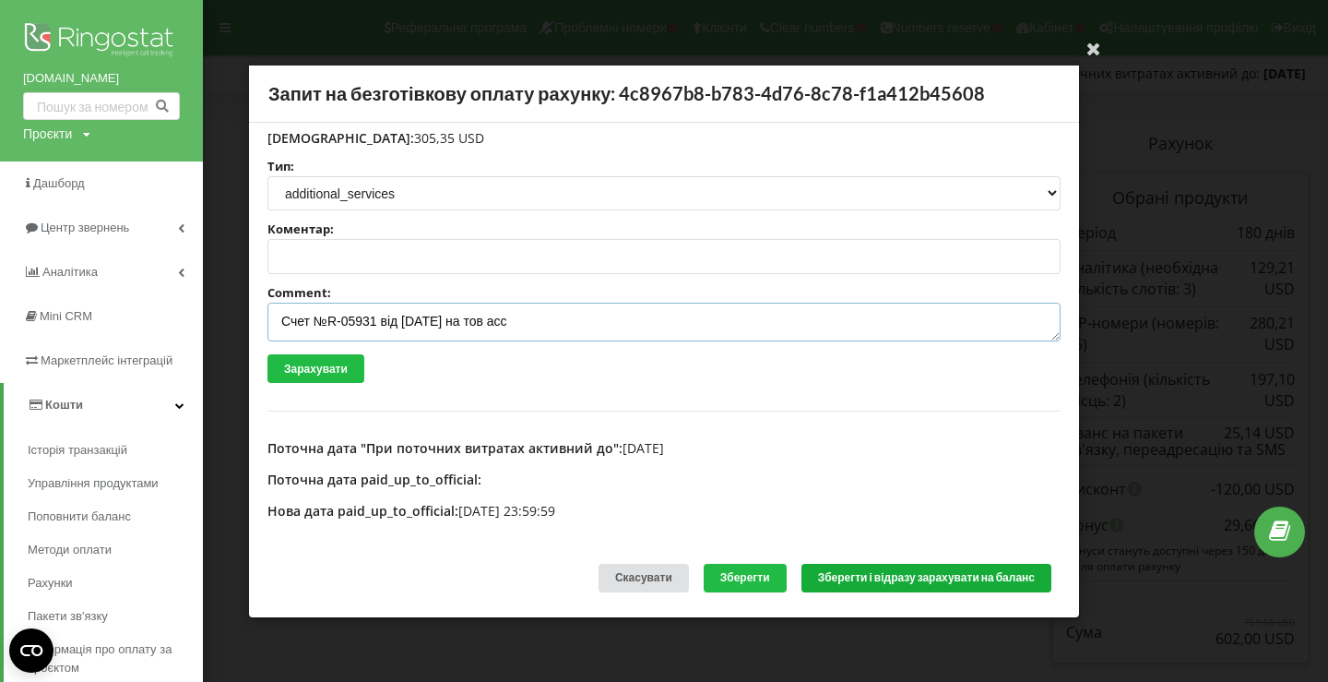
type textarea "Счет №R-05931 від 20.08.2025 на тов асс"
click at [871, 567] on button "Зберегти і відразу зарахувати на баланс" at bounding box center [927, 578] width 250 height 29
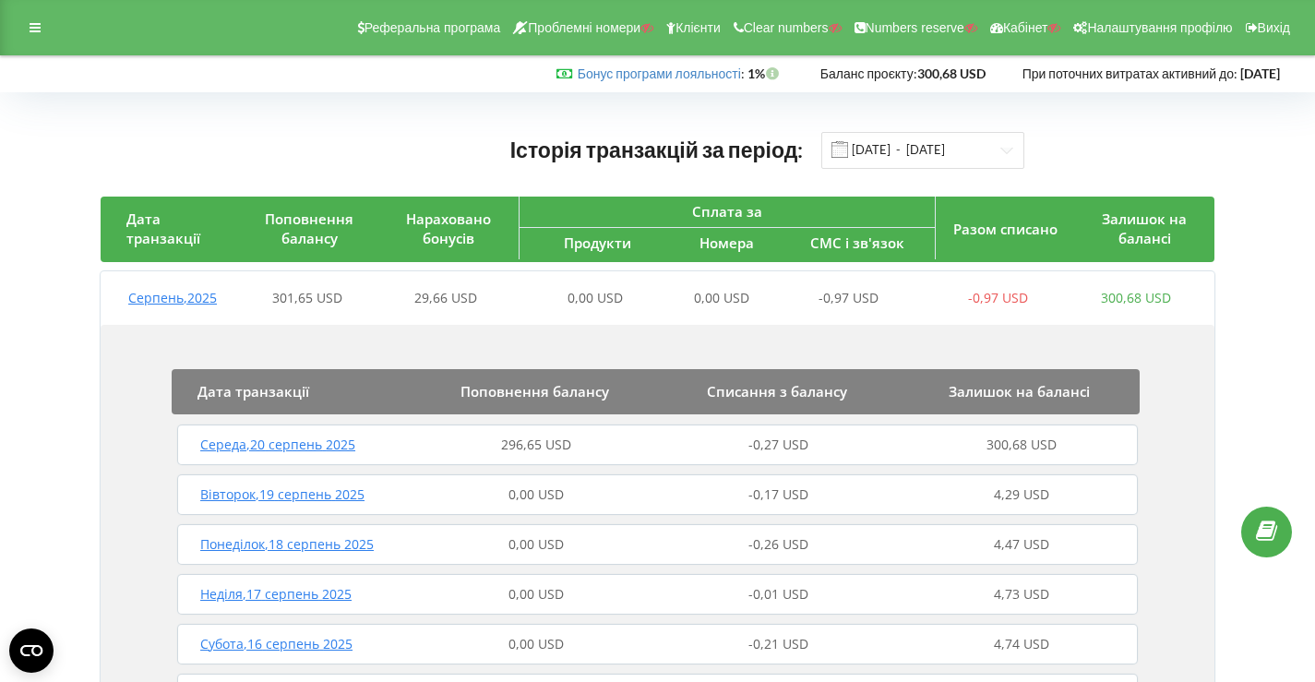
click at [574, 445] on div "296,65 USD" at bounding box center [536, 444] width 243 height 18
click at [470, 443] on div "602,00 USD" at bounding box center [536, 444] width 243 height 18
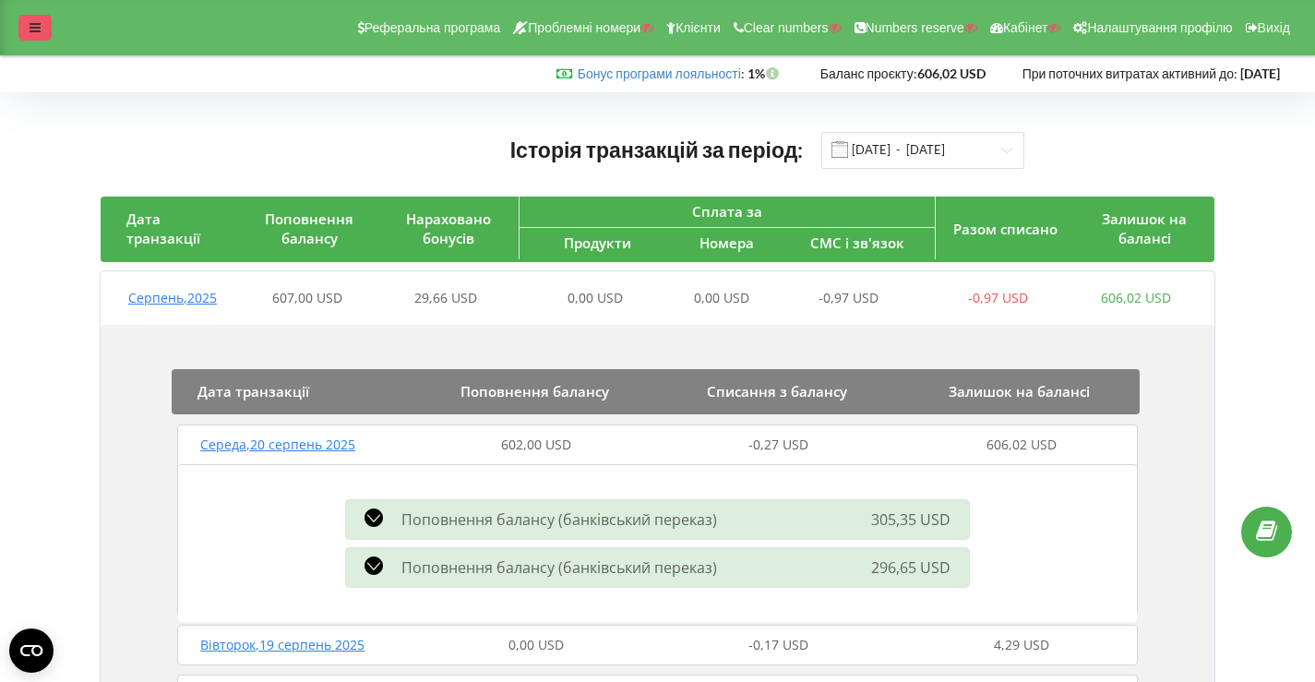
click at [23, 39] on div at bounding box center [34, 28] width 33 height 26
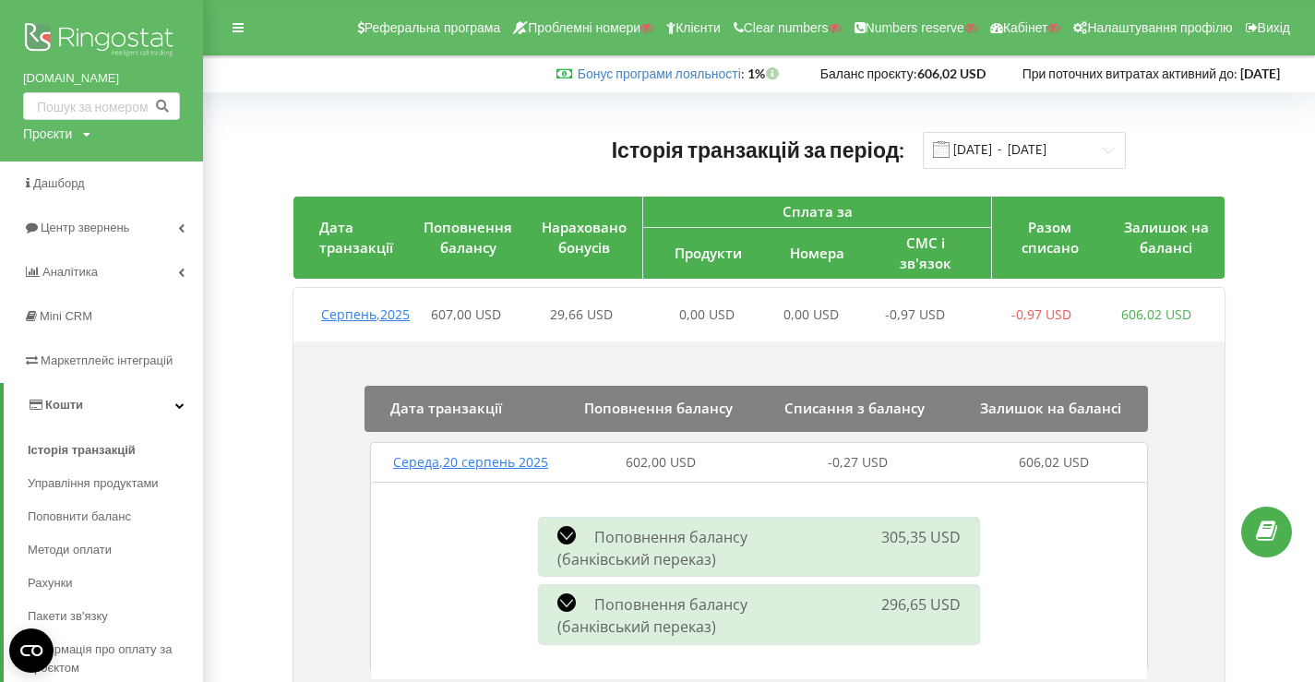
click at [60, 50] on img at bounding box center [101, 41] width 157 height 46
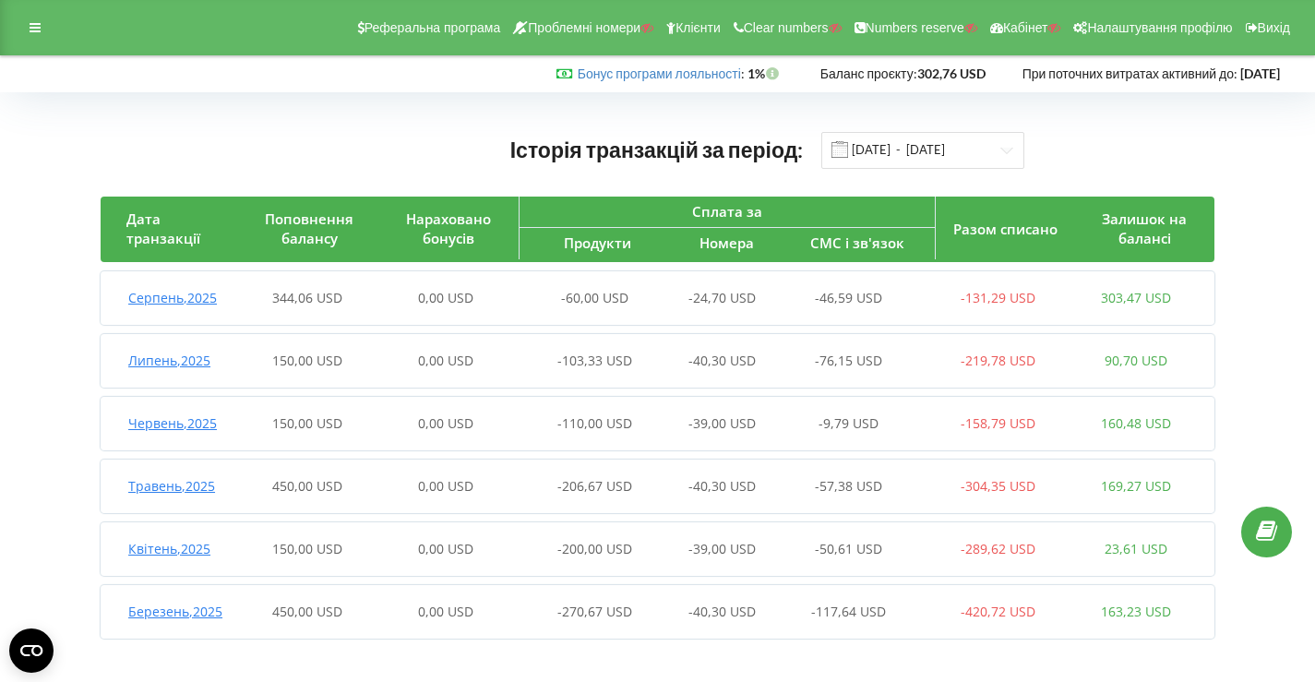
click at [506, 302] on div "0,00 USD" at bounding box center [445, 298] width 138 height 18
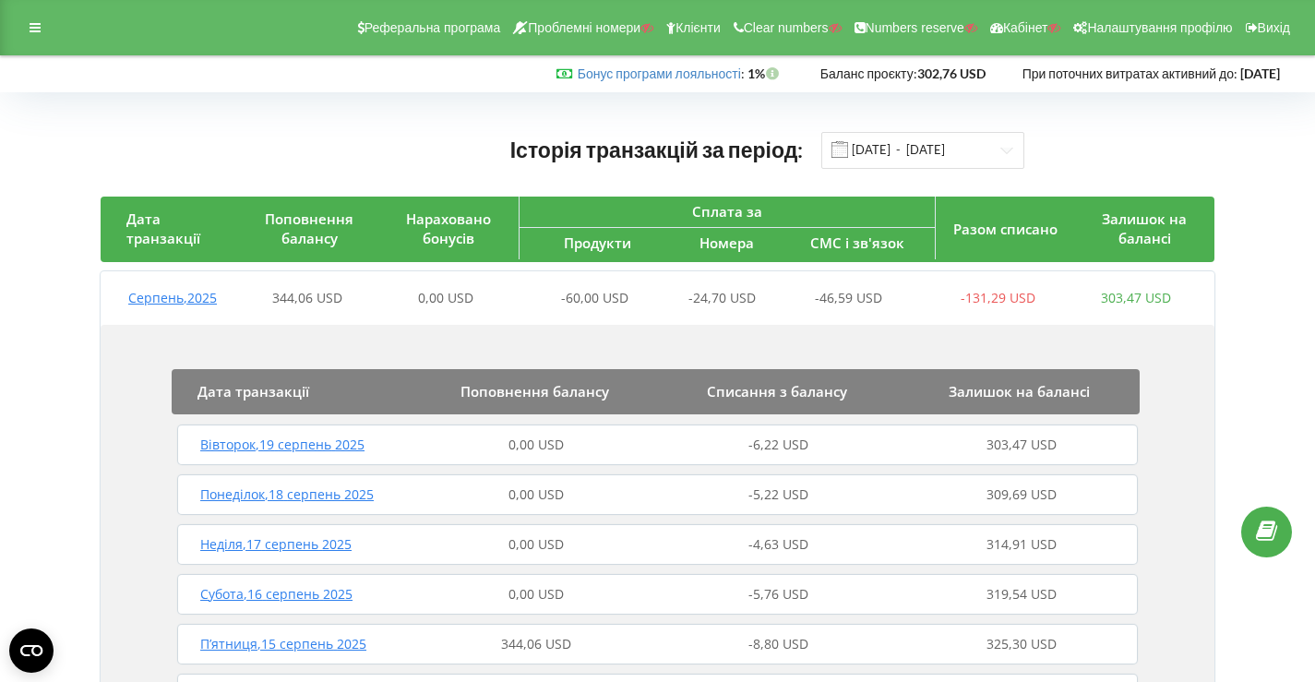
click at [350, 299] on div "344,06 USD" at bounding box center [308, 298] width 138 height 18
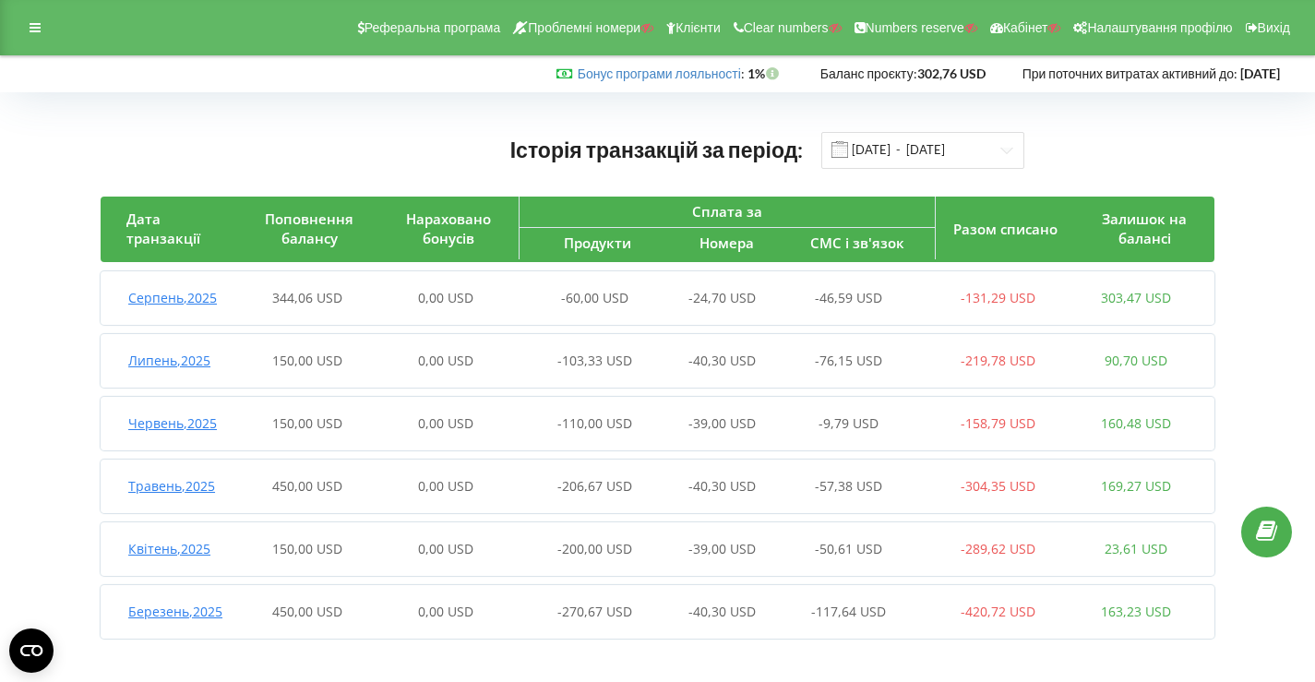
scroll to position [5, 0]
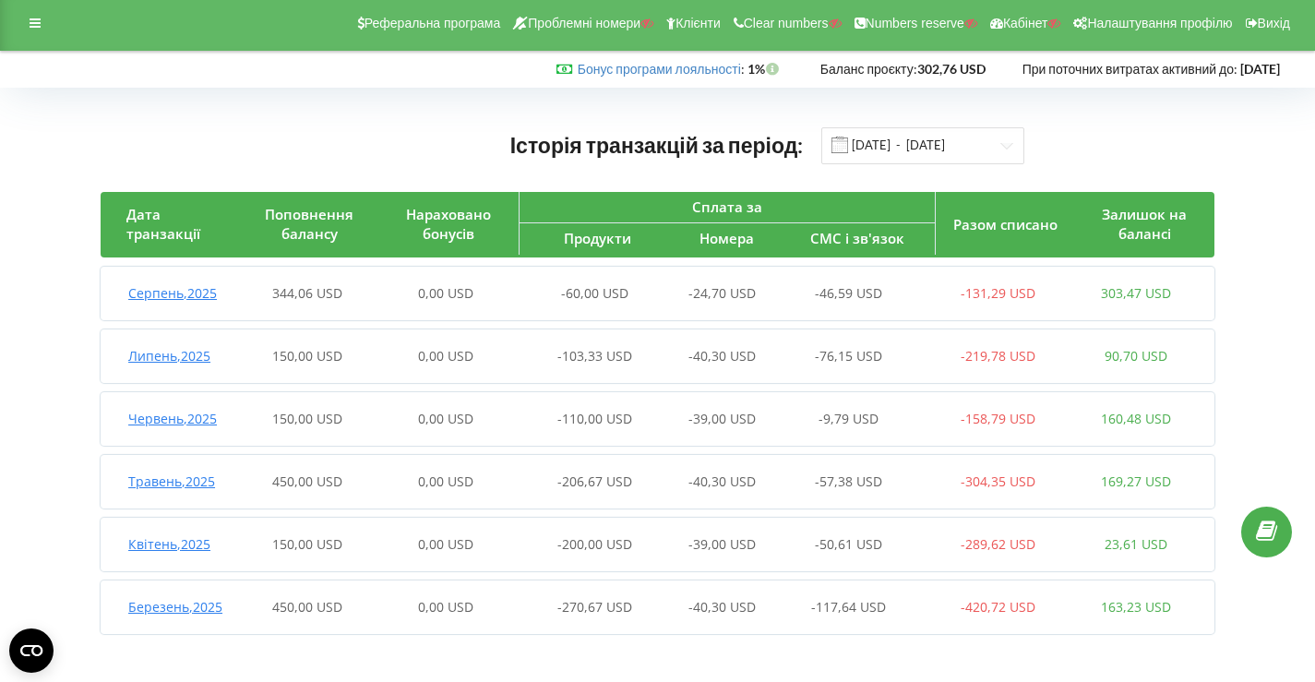
click at [411, 351] on div "0,00 USD" at bounding box center [445, 356] width 138 height 18
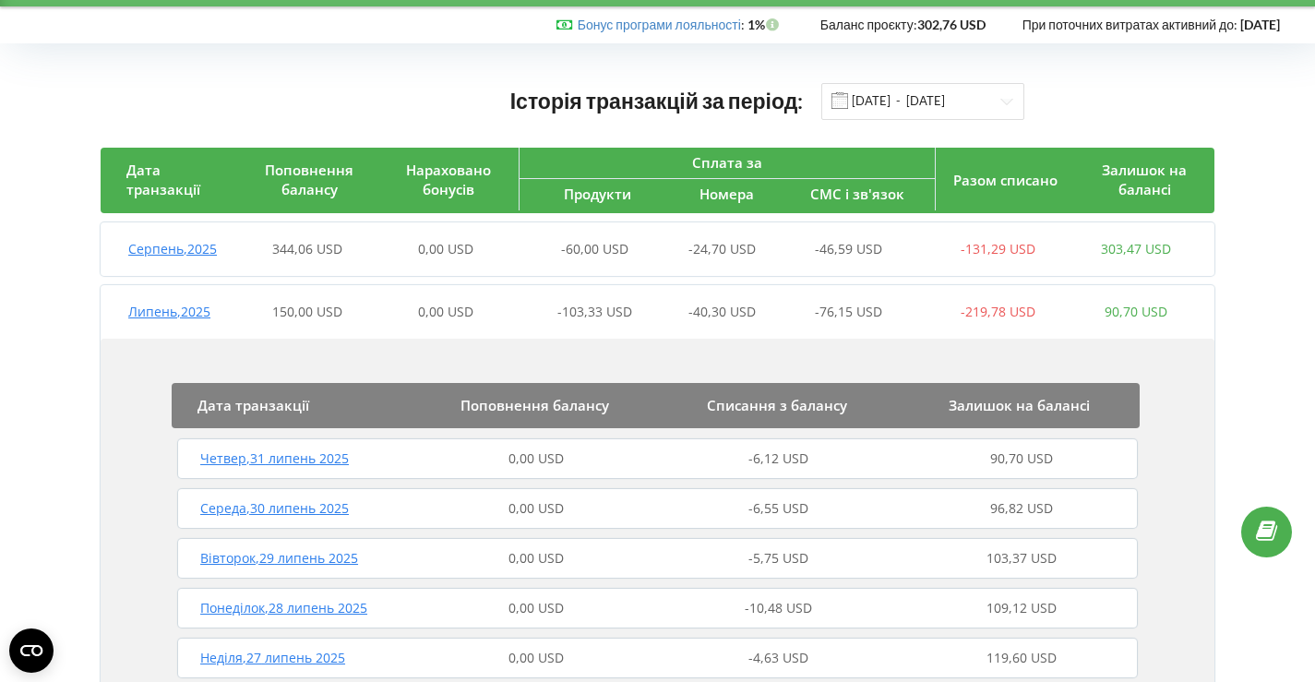
scroll to position [0, 0]
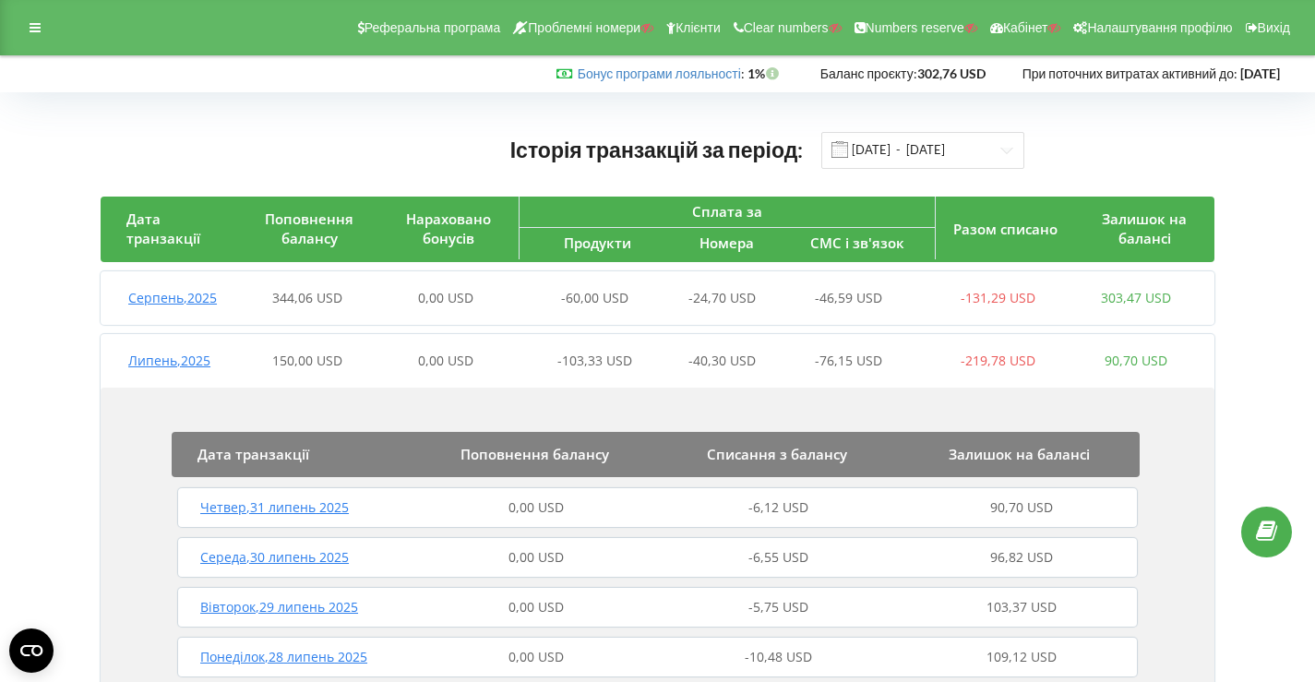
click at [393, 353] on div "0,00 USD" at bounding box center [445, 360] width 138 height 18
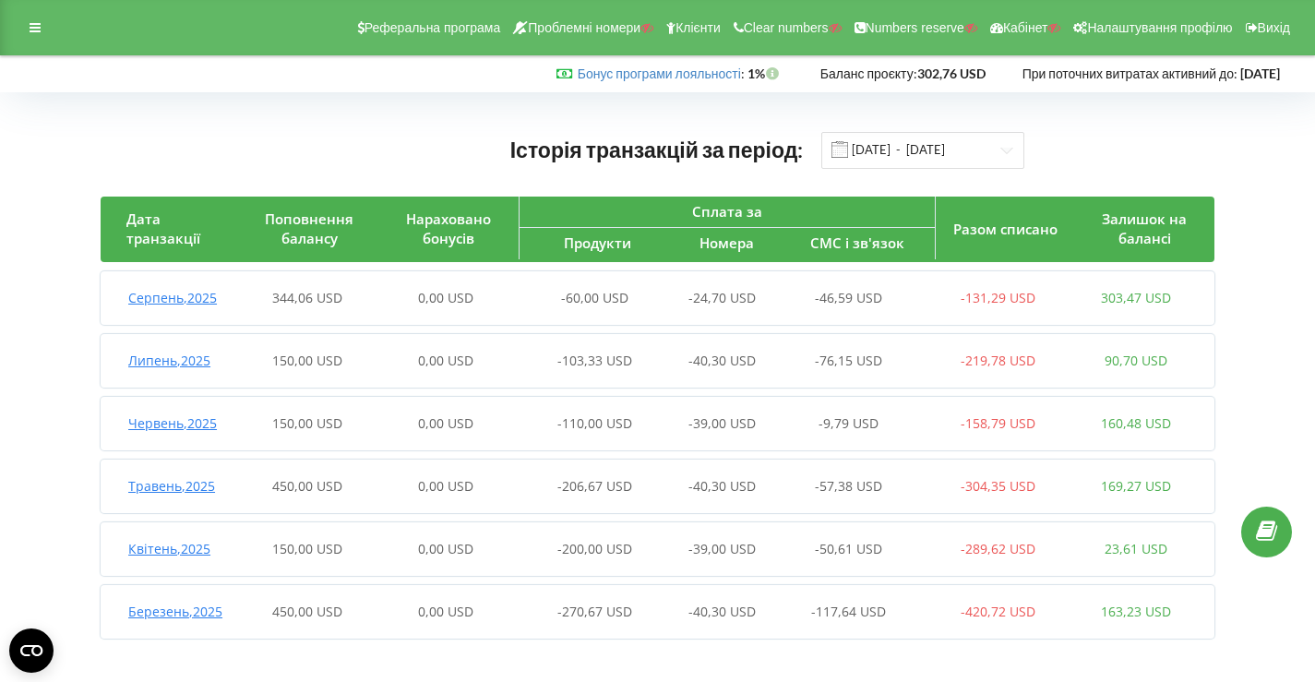
click at [406, 301] on div "0,00 USD" at bounding box center [445, 298] width 138 height 18
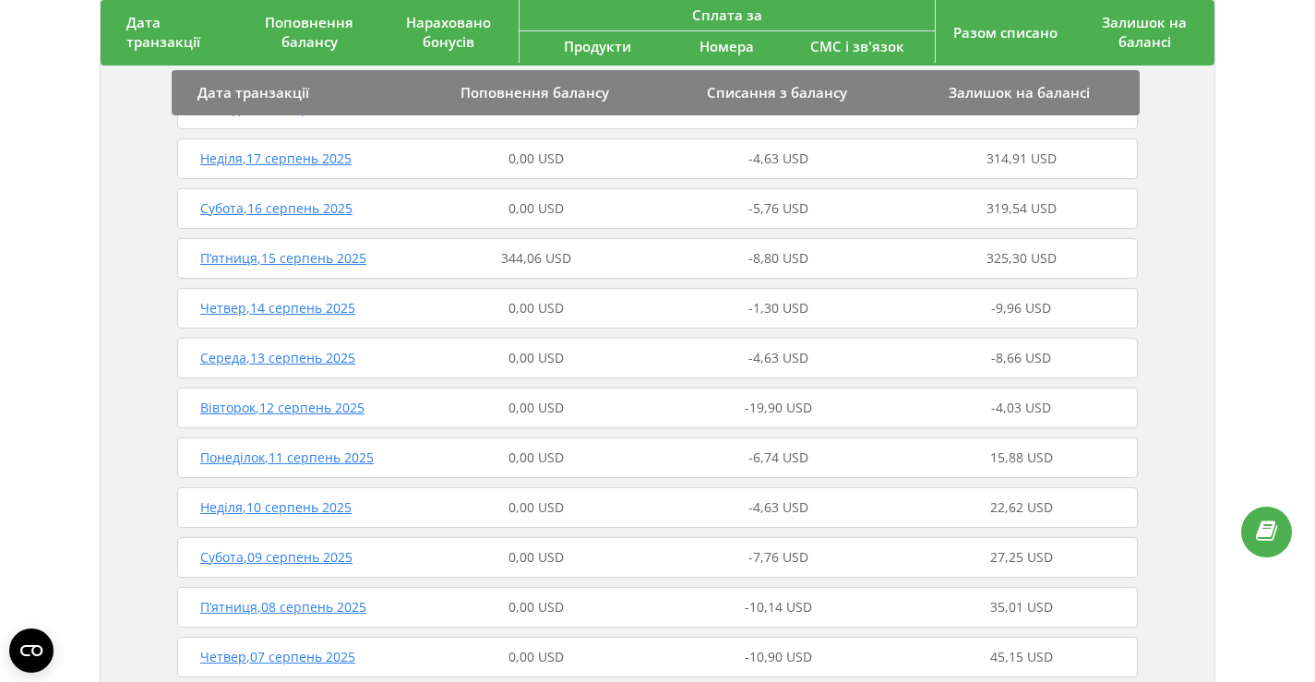
scroll to position [384, 0]
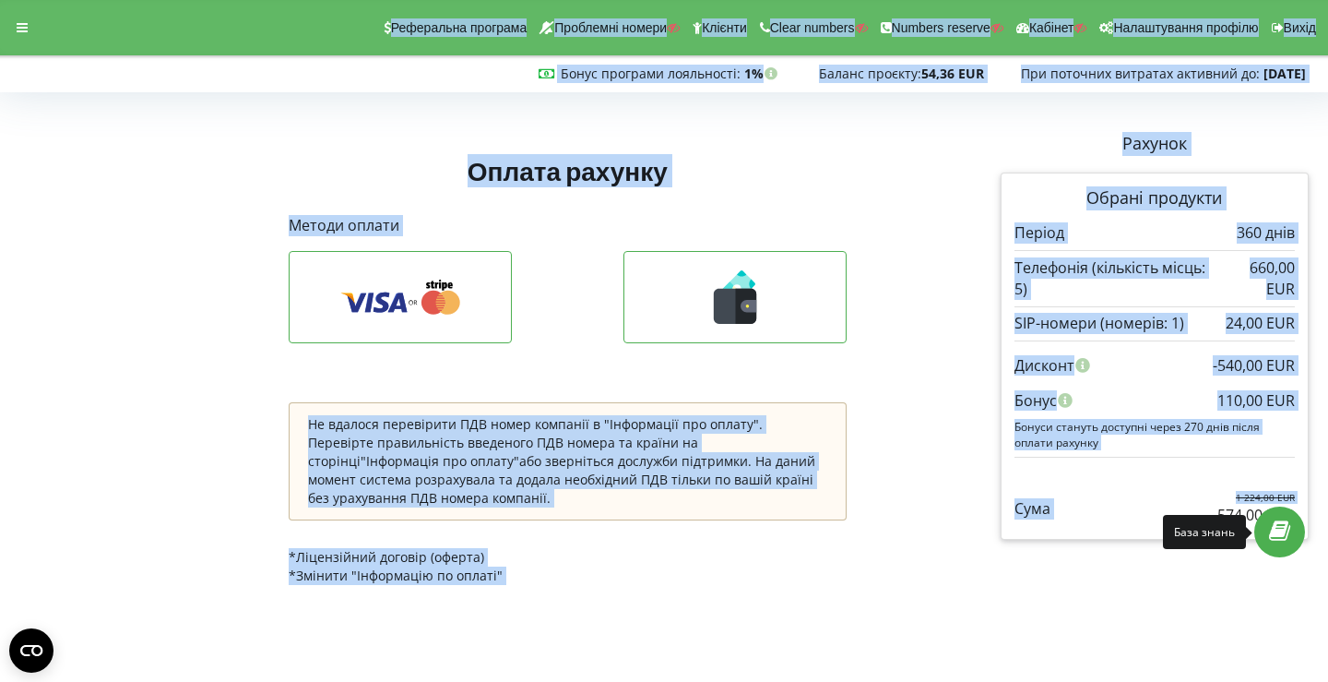
drag, startPoint x: 1218, startPoint y: 515, endPoint x: 1267, endPoint y: 518, distance: 49.9
click at [1267, 518] on body "Реферальна програма Проблемні номери Клієнти Clear numbers Numbers reserve Кабі…" at bounding box center [664, 341] width 1328 height 682
click at [1133, 551] on div "Рахунок Обрані продукти Період 360 днів 660,00 EUR" at bounding box center [1155, 336] width 334 height 434
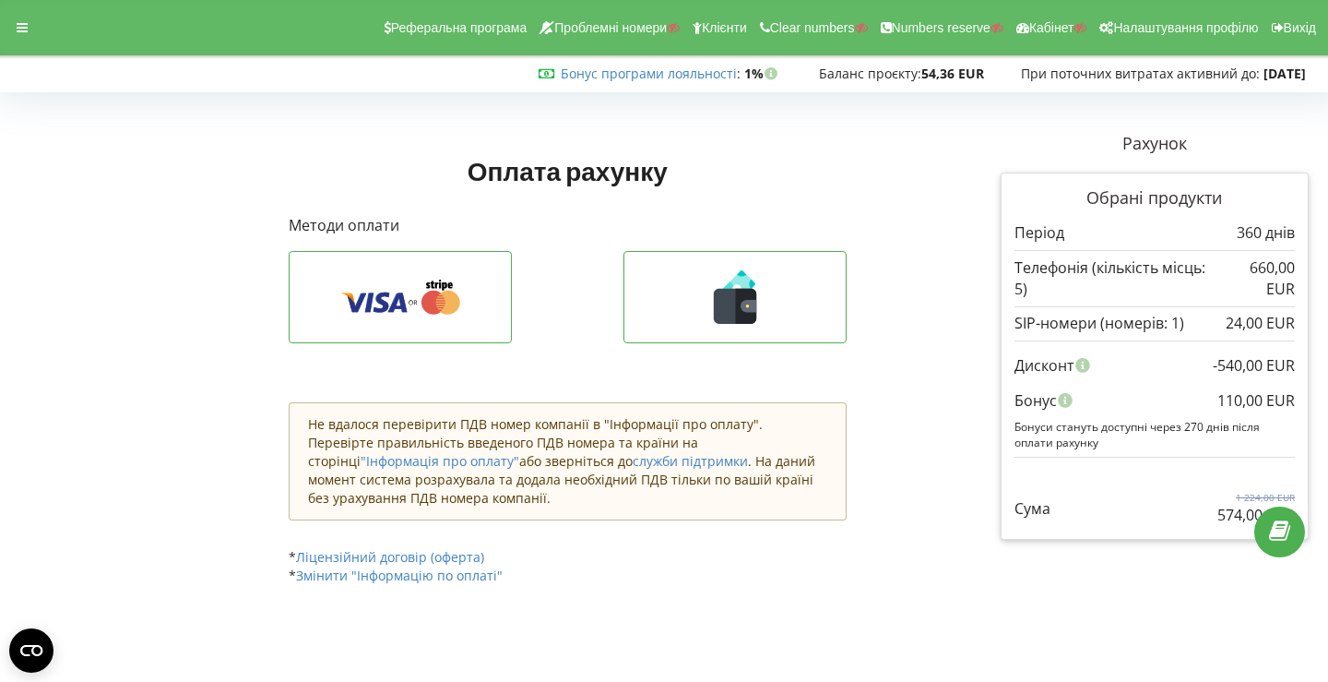
click at [1225, 514] on p "574,00 EUR" at bounding box center [1256, 515] width 77 height 21
copy p "574,00"
